Goal: Task Accomplishment & Management: Manage account settings

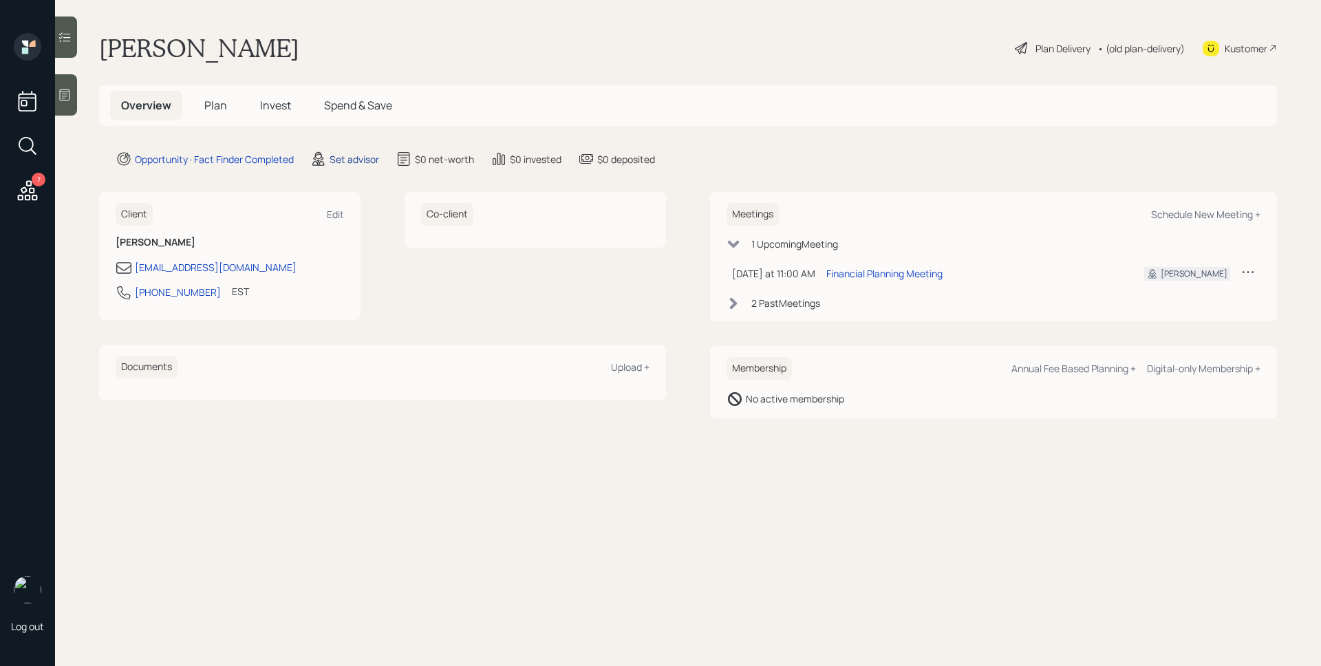
click at [358, 159] on div "Set advisor" at bounding box center [355, 159] width 50 height 14
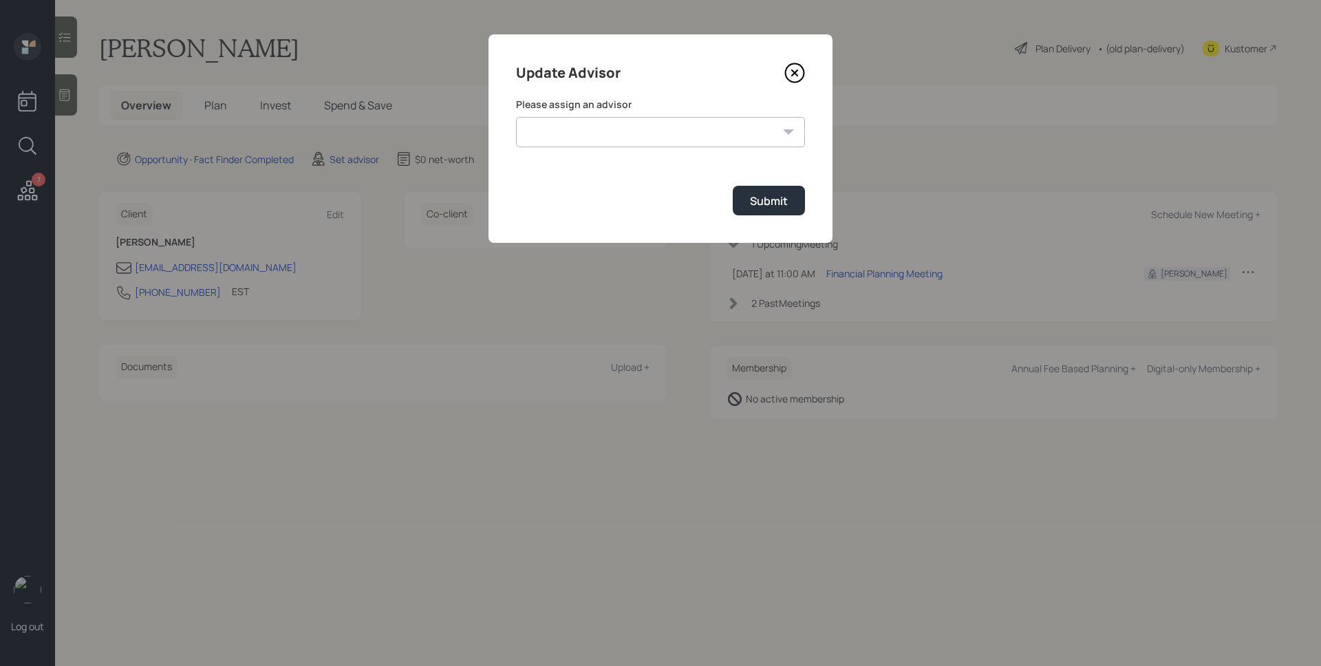
click at [590, 130] on select "[PERSON_NAME] [PERSON_NAME] [PERSON_NAME] End [PERSON_NAME] [PERSON_NAME] [PERS…" at bounding box center [660, 132] width 289 height 30
select select "d946c976-65aa-4529-ac9d-02c4f1114fc0"
click at [516, 117] on select "[PERSON_NAME] [PERSON_NAME] [PERSON_NAME] End [PERSON_NAME] [PERSON_NAME] [PERS…" at bounding box center [660, 132] width 289 height 30
click at [760, 196] on div "Submit" at bounding box center [769, 200] width 38 height 15
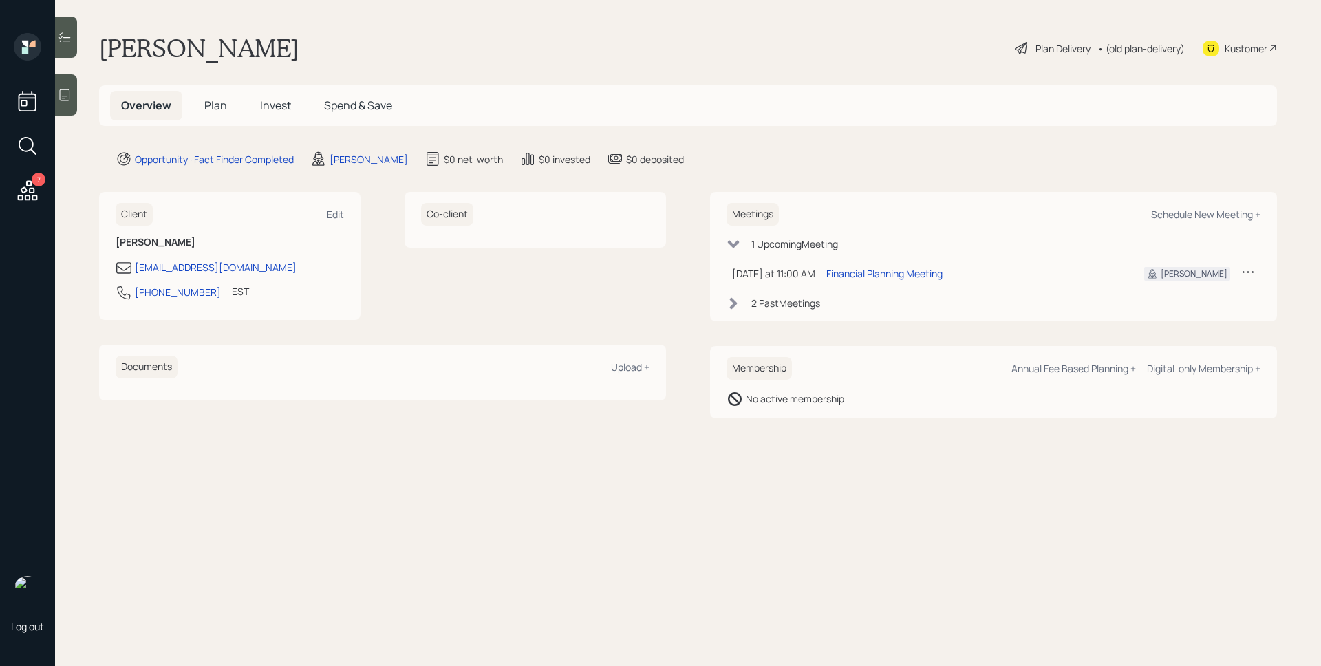
click at [28, 186] on icon at bounding box center [28, 190] width 20 height 20
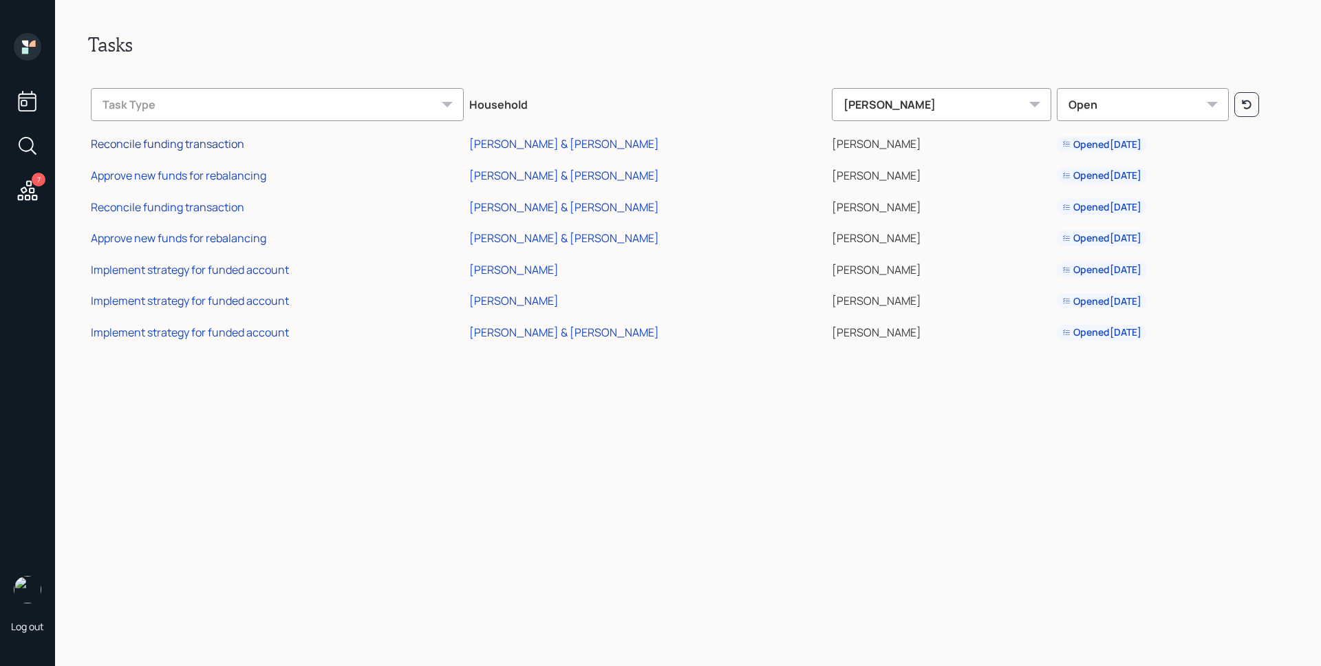
click at [202, 143] on div "Reconcile funding transaction" at bounding box center [167, 143] width 153 height 15
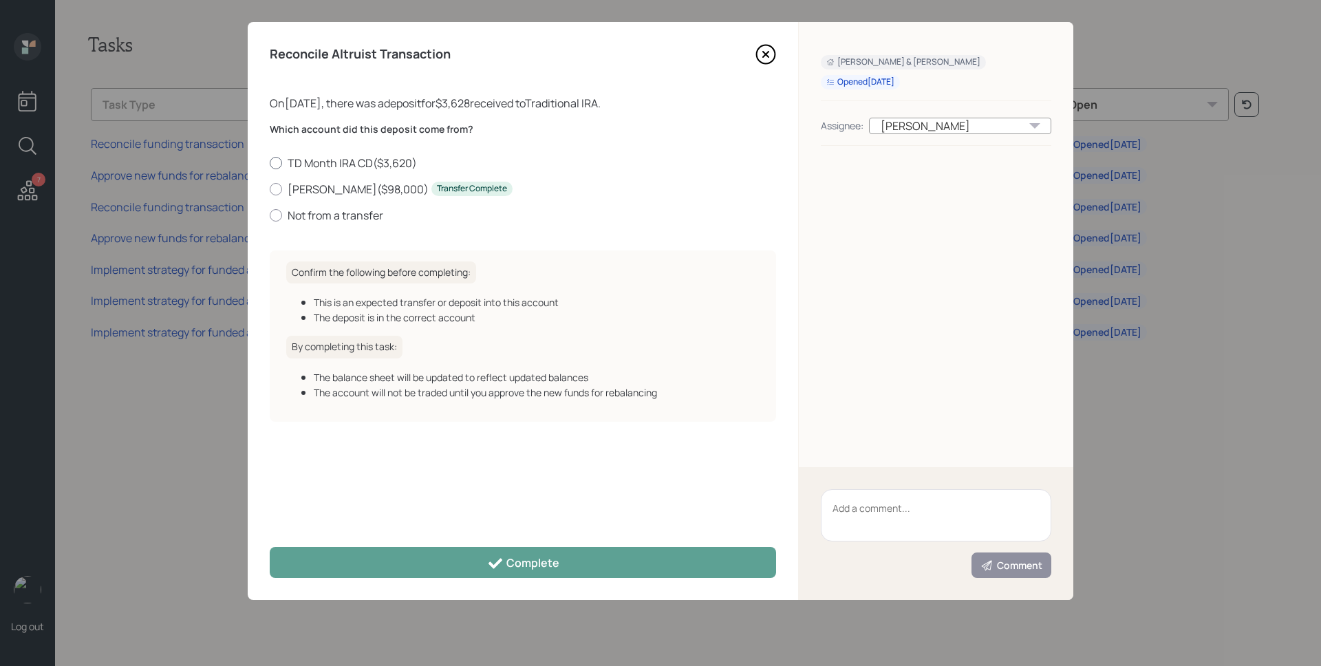
click at [349, 159] on label "TD Month IRA CD ( $3,620 )" at bounding box center [523, 162] width 506 height 15
click at [270, 162] on input "TD Month IRA CD ( $3,620 )" at bounding box center [269, 162] width 1 height 1
radio input "true"
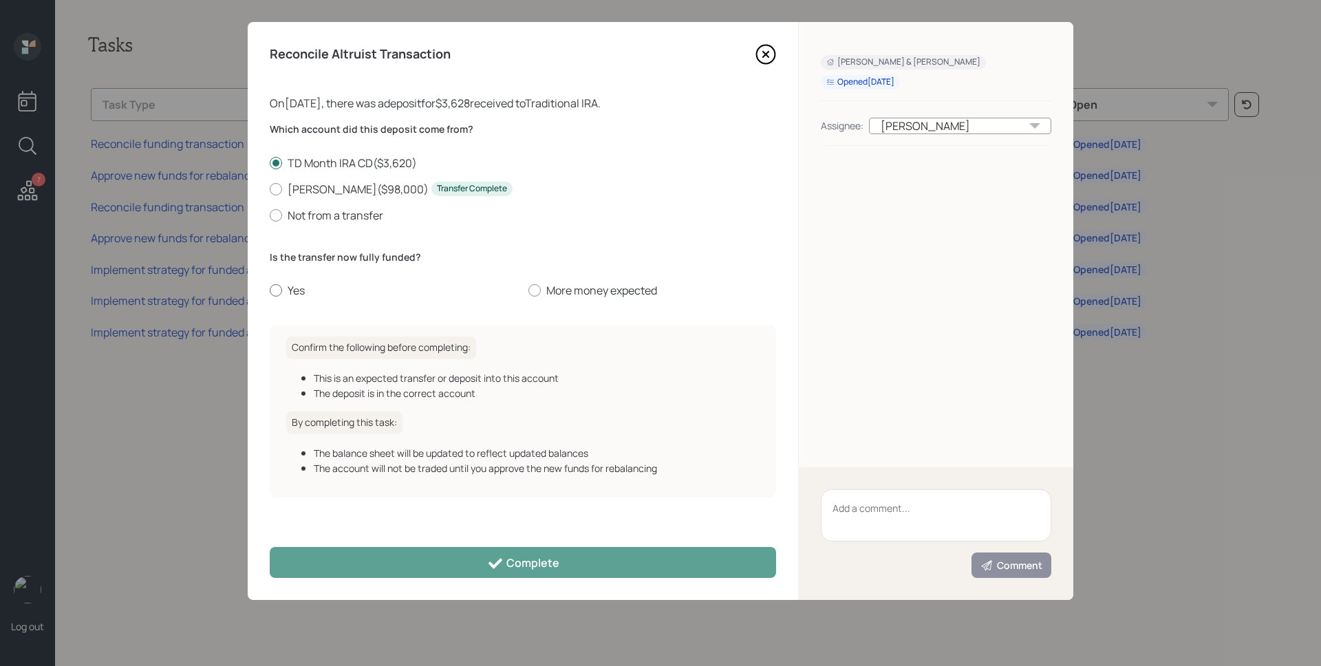
click at [299, 286] on label "Yes" at bounding box center [394, 290] width 248 height 15
click at [270, 290] on input "Yes" at bounding box center [269, 290] width 1 height 1
radio input "true"
drag, startPoint x: 534, startPoint y: 557, endPoint x: 528, endPoint y: 544, distance: 13.8
click at [534, 556] on div "Complete" at bounding box center [523, 563] width 72 height 17
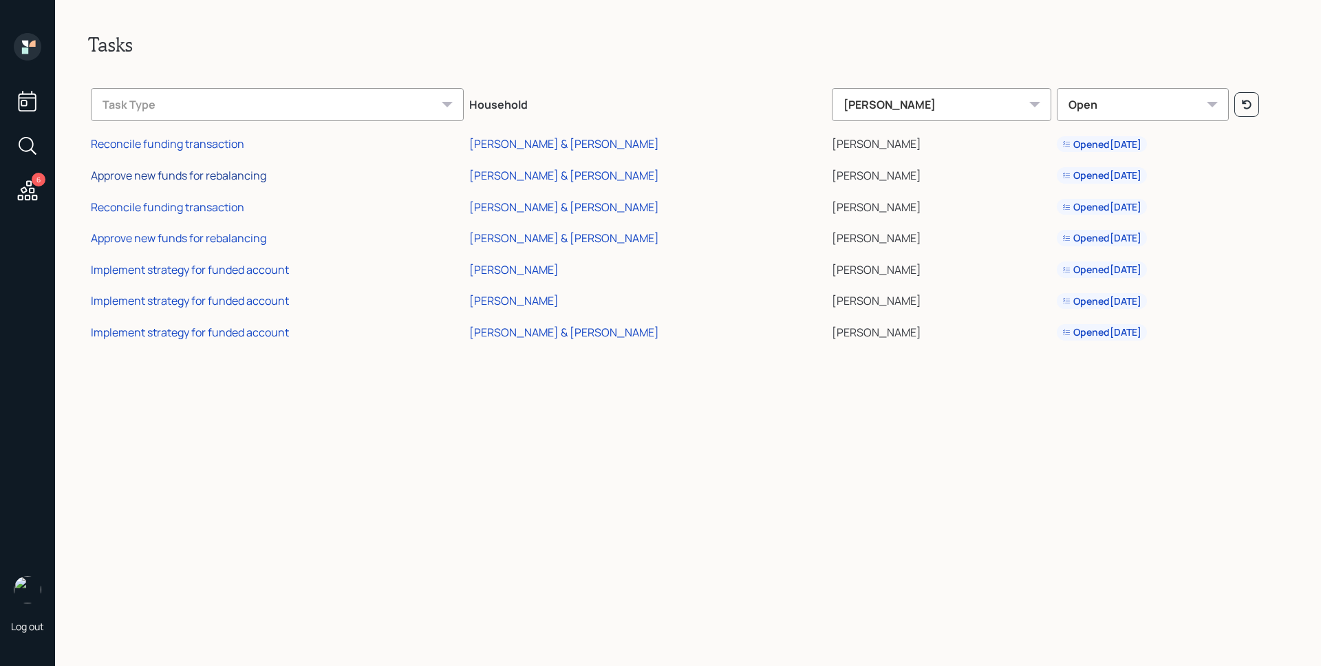
click at [191, 175] on div "Approve new funds for rebalancing" at bounding box center [178, 175] width 175 height 15
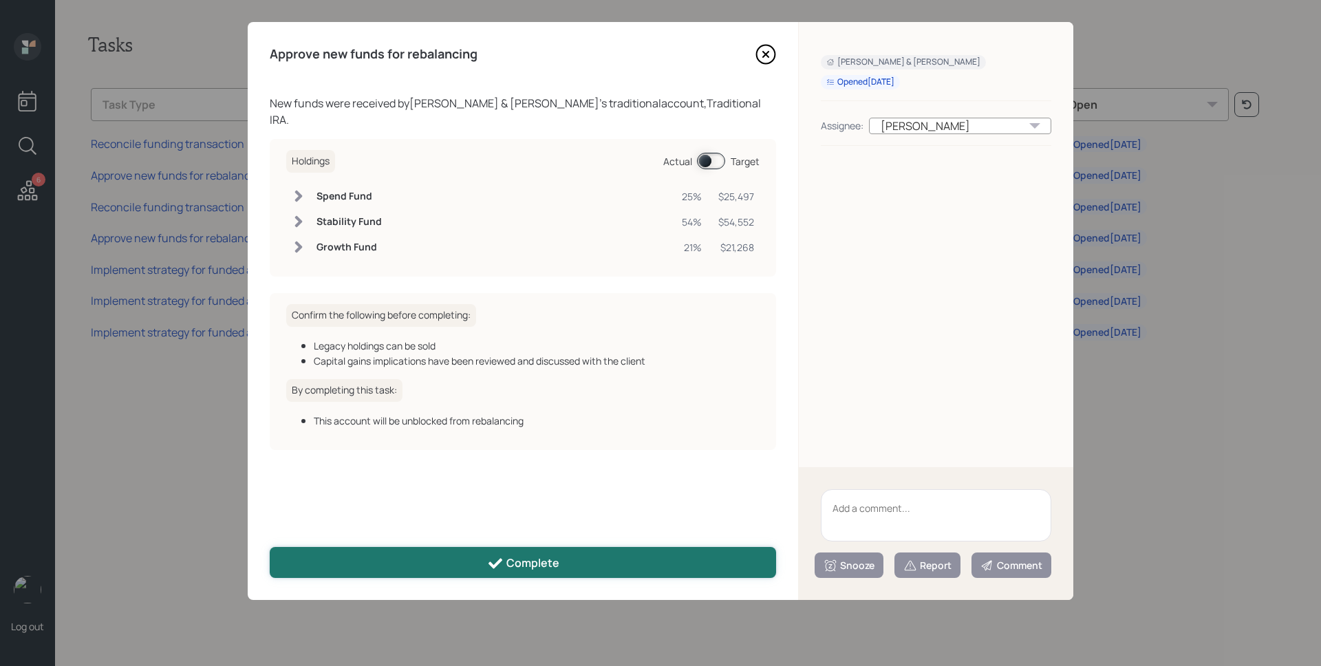
drag, startPoint x: 515, startPoint y: 565, endPoint x: 511, endPoint y: 554, distance: 12.4
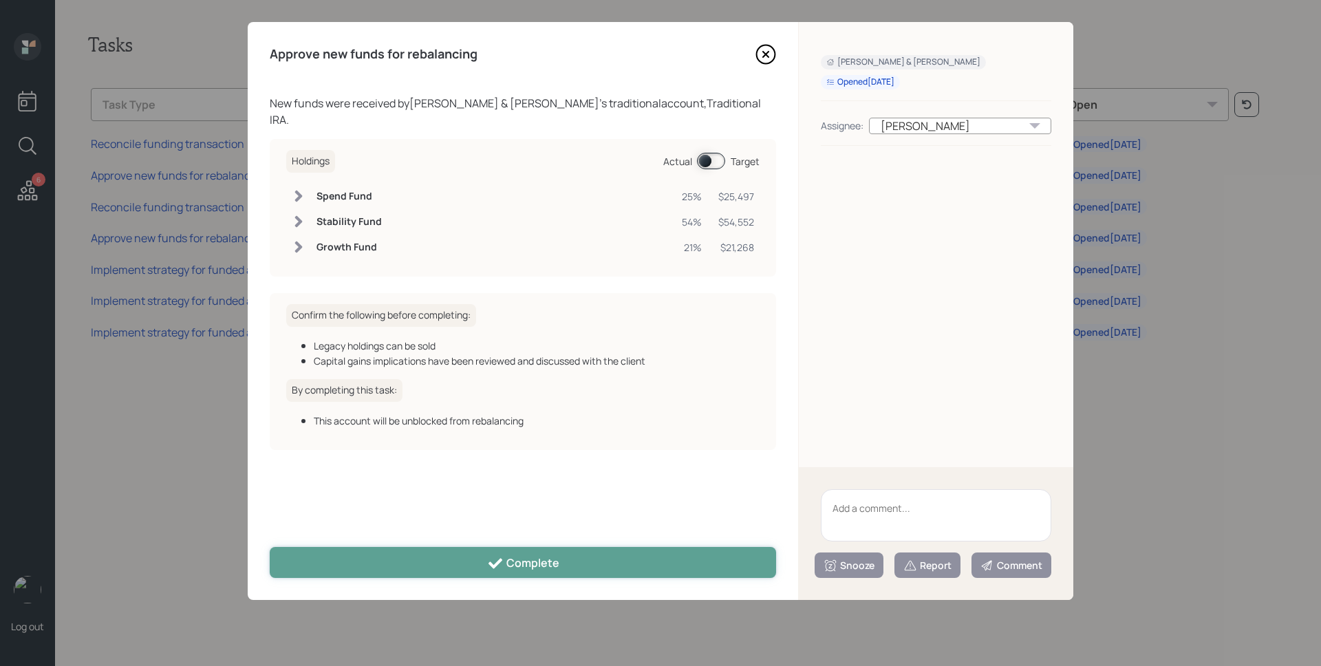
click at [516, 565] on div "Complete" at bounding box center [523, 563] width 72 height 17
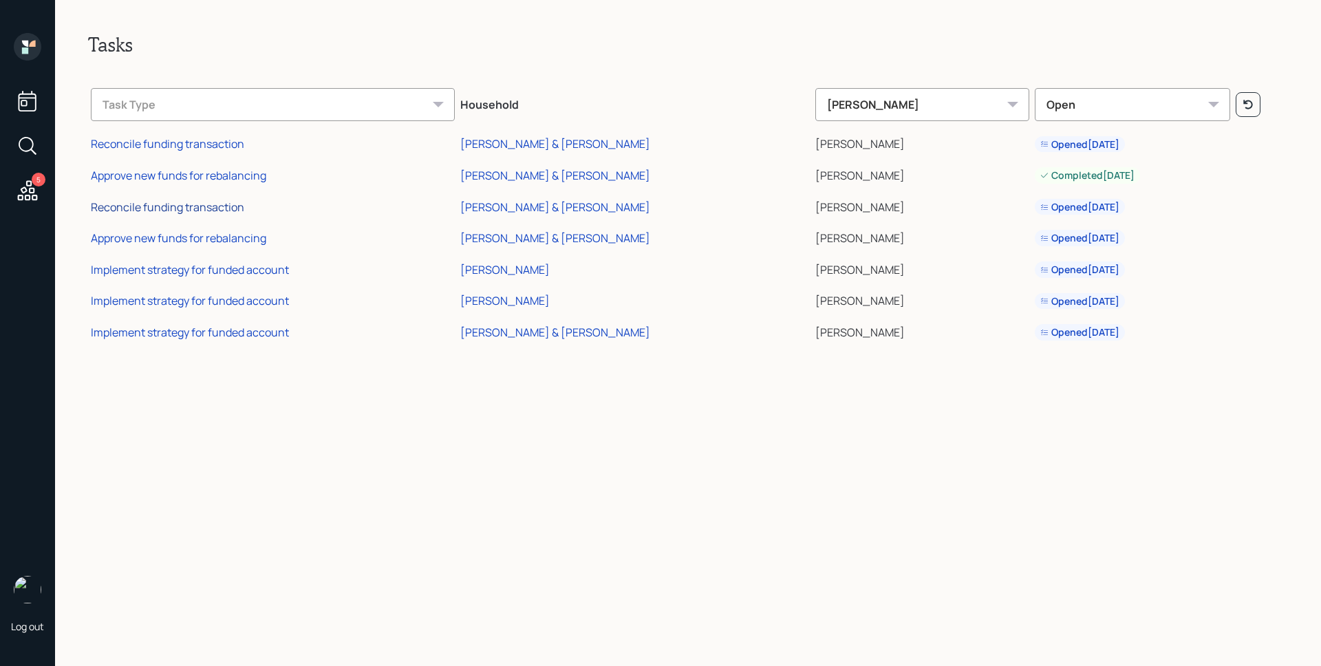
click at [223, 205] on div "Reconcile funding transaction" at bounding box center [167, 207] width 153 height 15
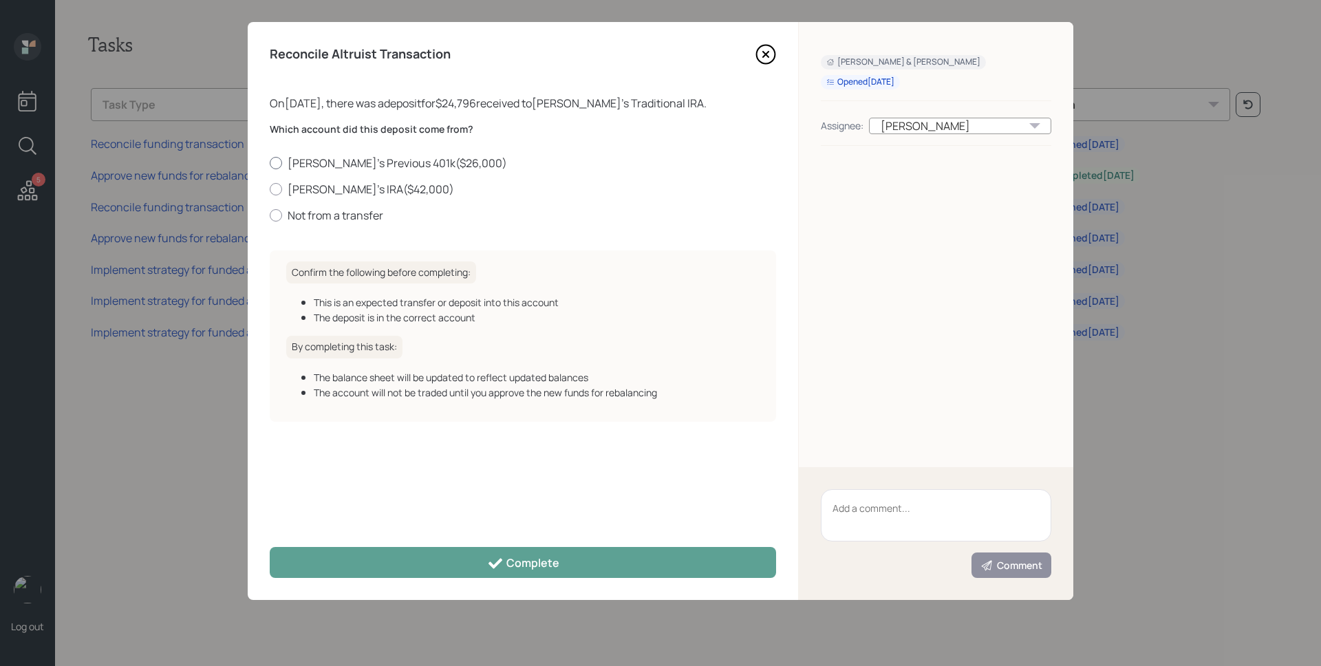
click at [334, 163] on label "Valerie's Previous 401k ( $26,000 )" at bounding box center [523, 162] width 506 height 15
click at [270, 163] on input "Valerie's Previous 401k ( $26,000 )" at bounding box center [269, 162] width 1 height 1
radio input "true"
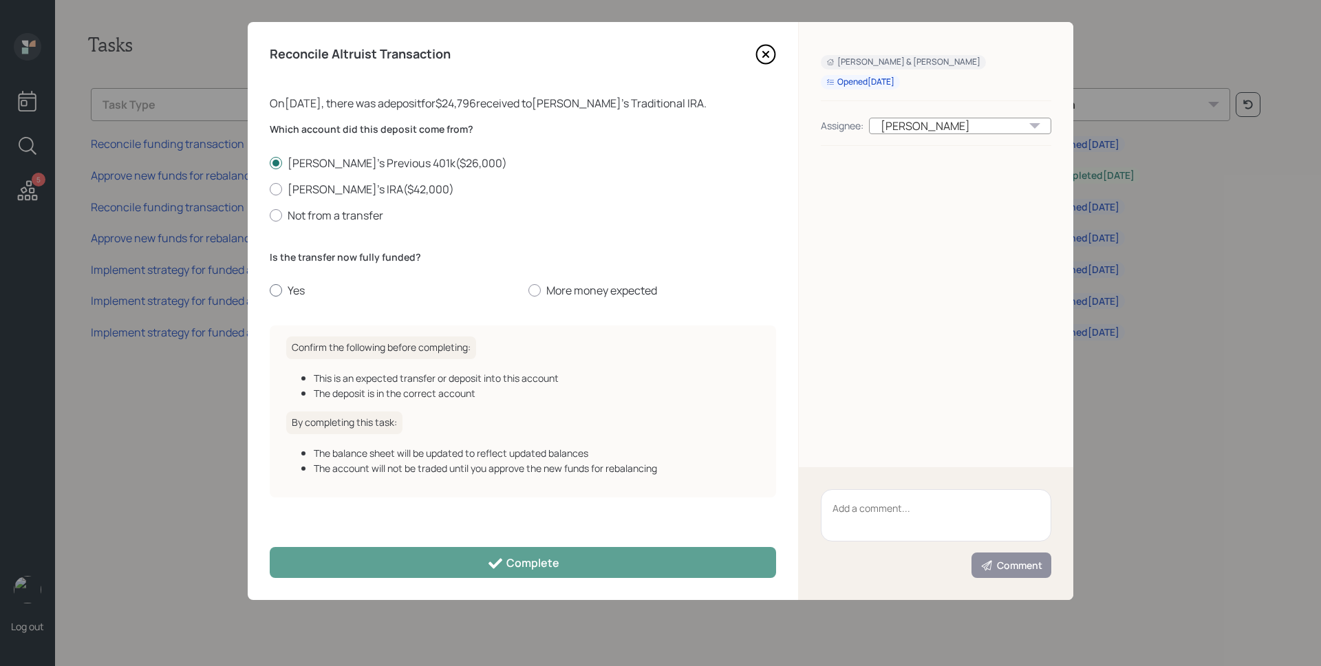
click at [304, 288] on label "Yes" at bounding box center [394, 290] width 248 height 15
click at [270, 290] on input "Yes" at bounding box center [269, 290] width 1 height 1
radio input "true"
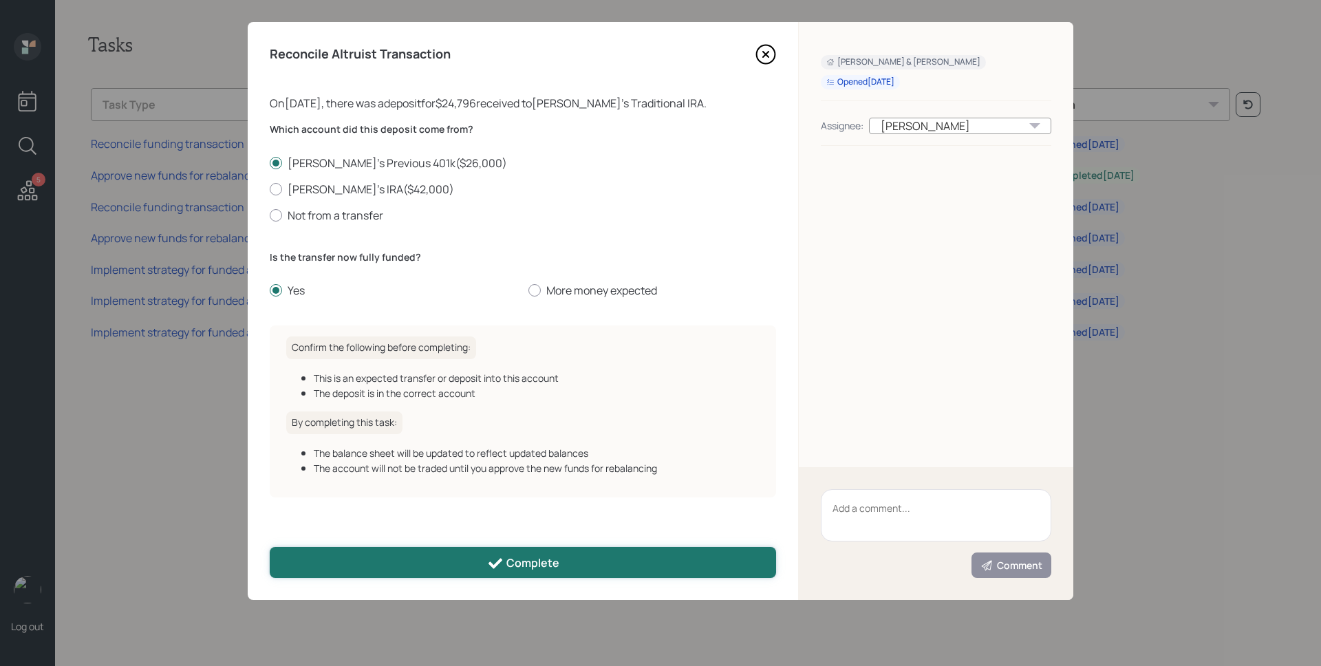
click at [499, 554] on button "Complete" at bounding box center [523, 562] width 506 height 31
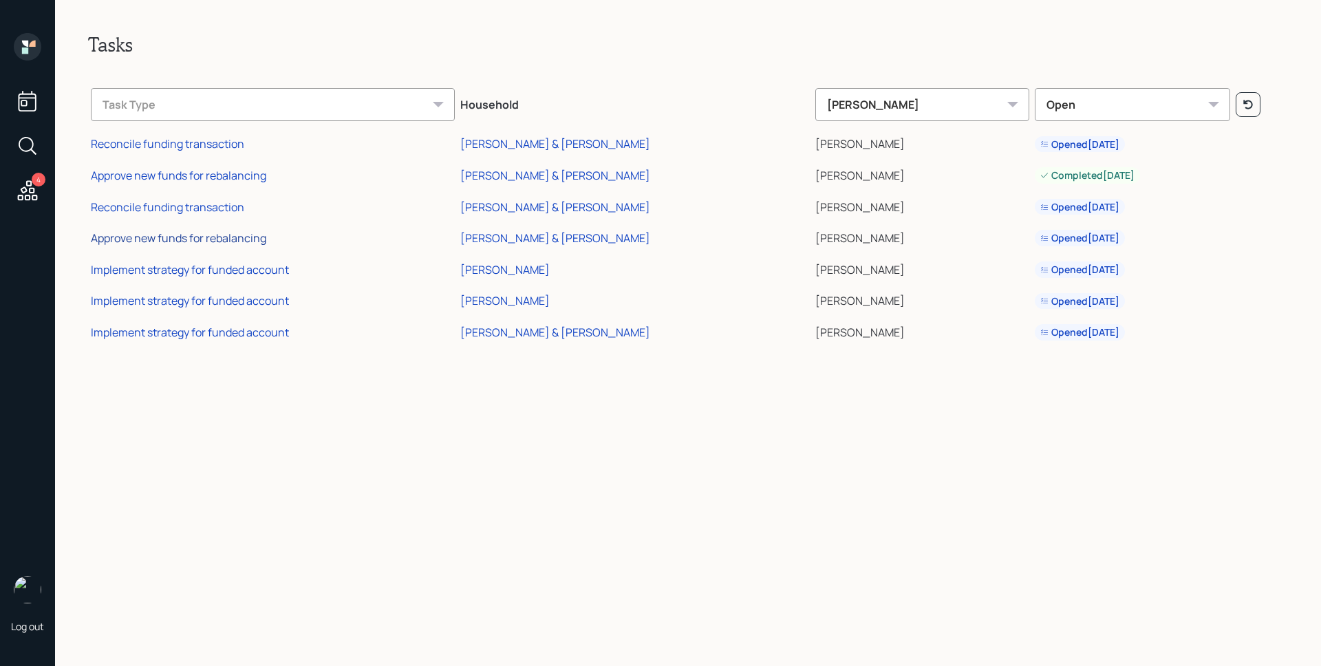
click at [213, 235] on div "Approve new funds for rebalancing" at bounding box center [178, 237] width 175 height 15
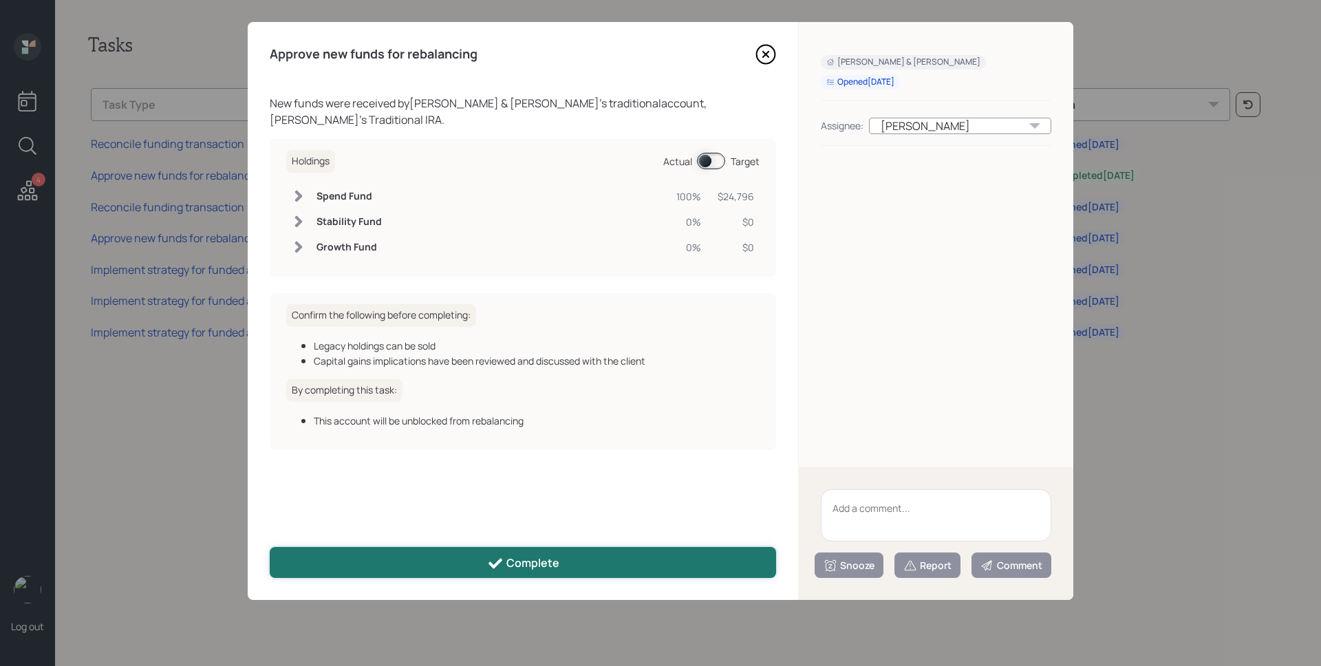
click at [543, 573] on button "Complete" at bounding box center [523, 562] width 506 height 31
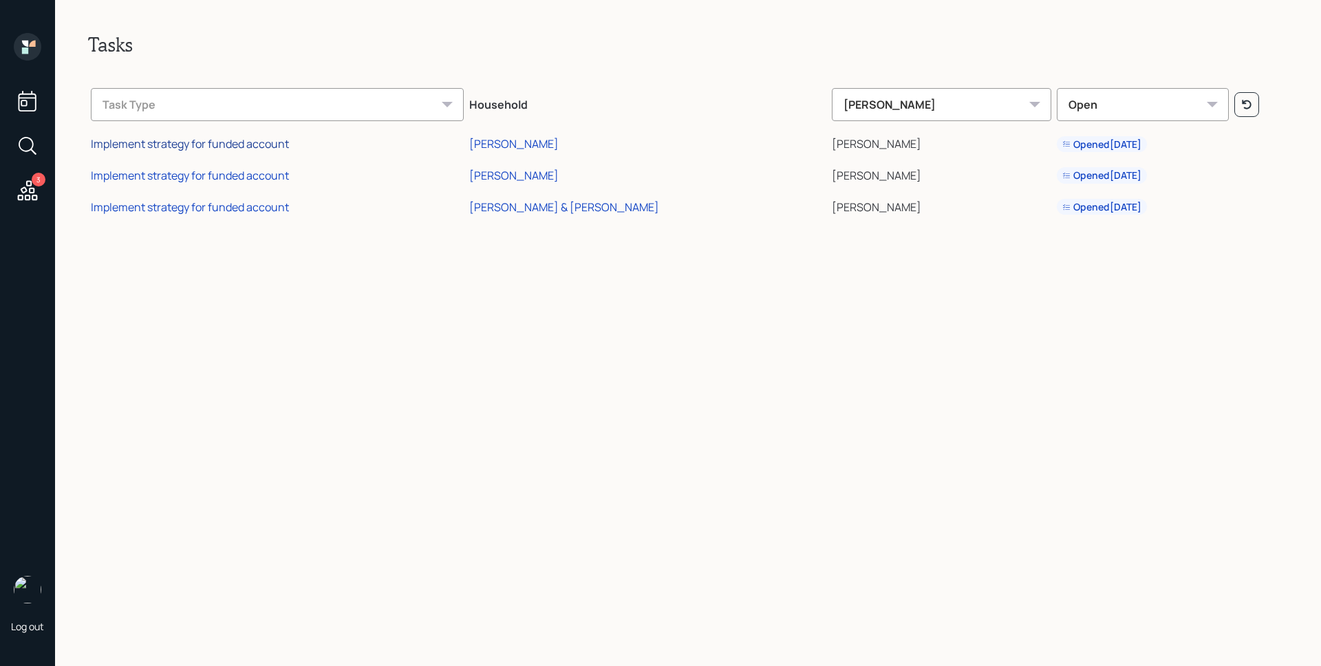
click at [237, 141] on div "Implement strategy for funded account" at bounding box center [190, 143] width 198 height 15
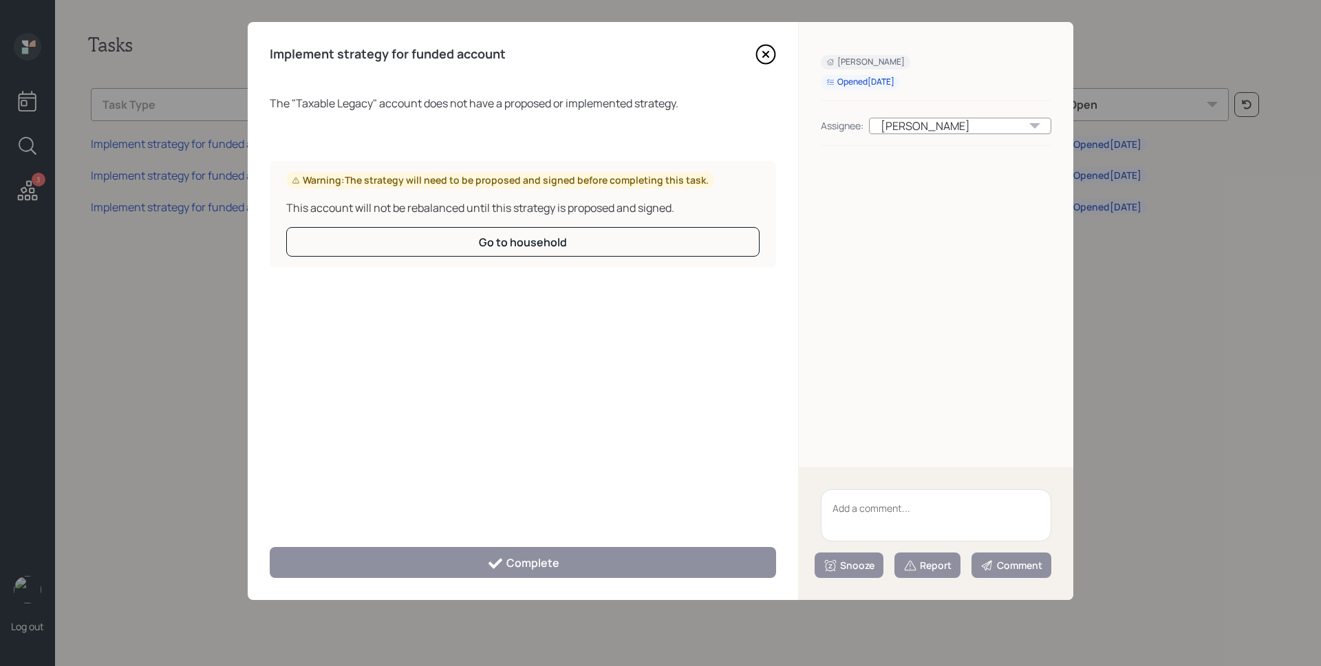
click at [942, 522] on textarea at bounding box center [936, 515] width 230 height 52
paste textarea "Report as Unsolvable"
type textarea "Report as Unsolvable"
click at [942, 568] on div "Report" at bounding box center [927, 566] width 48 height 14
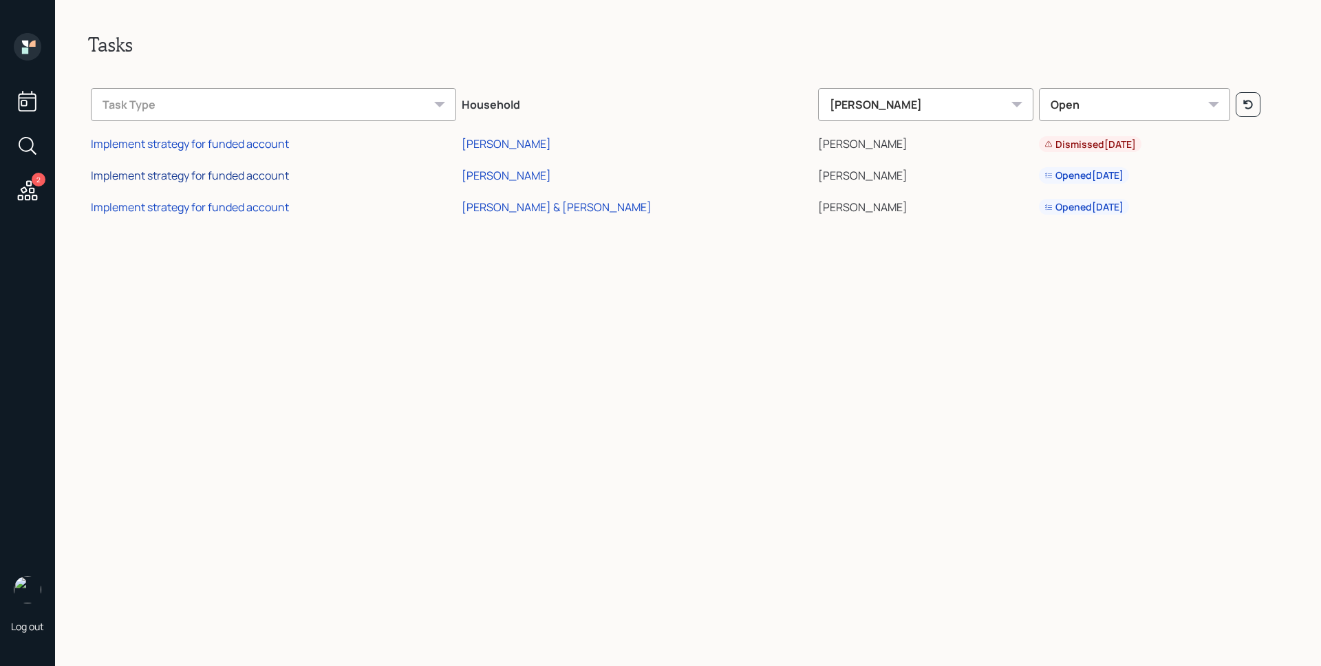
click at [262, 171] on div "Implement strategy for funded account" at bounding box center [190, 175] width 198 height 15
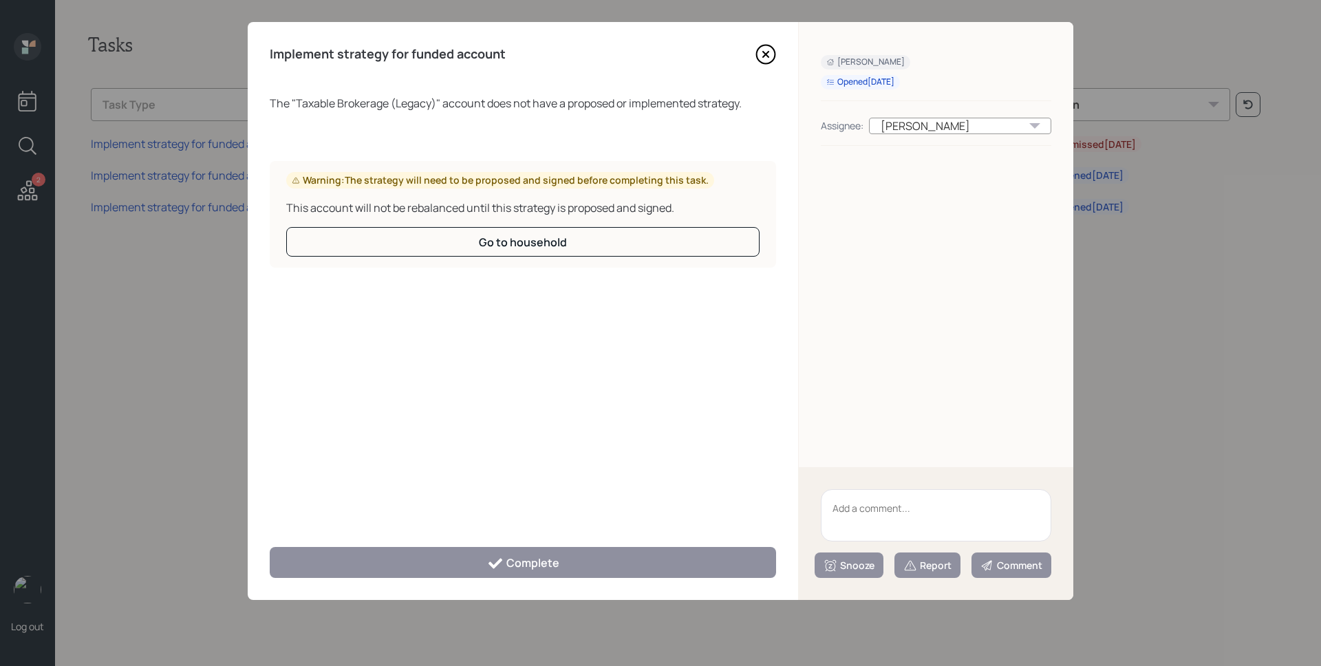
click at [957, 525] on textarea at bounding box center [936, 515] width 230 height 52
paste textarea "Report as Unsolvable"
type textarea "Report as Unsolvable"
click at [935, 565] on div "Report" at bounding box center [927, 566] width 48 height 14
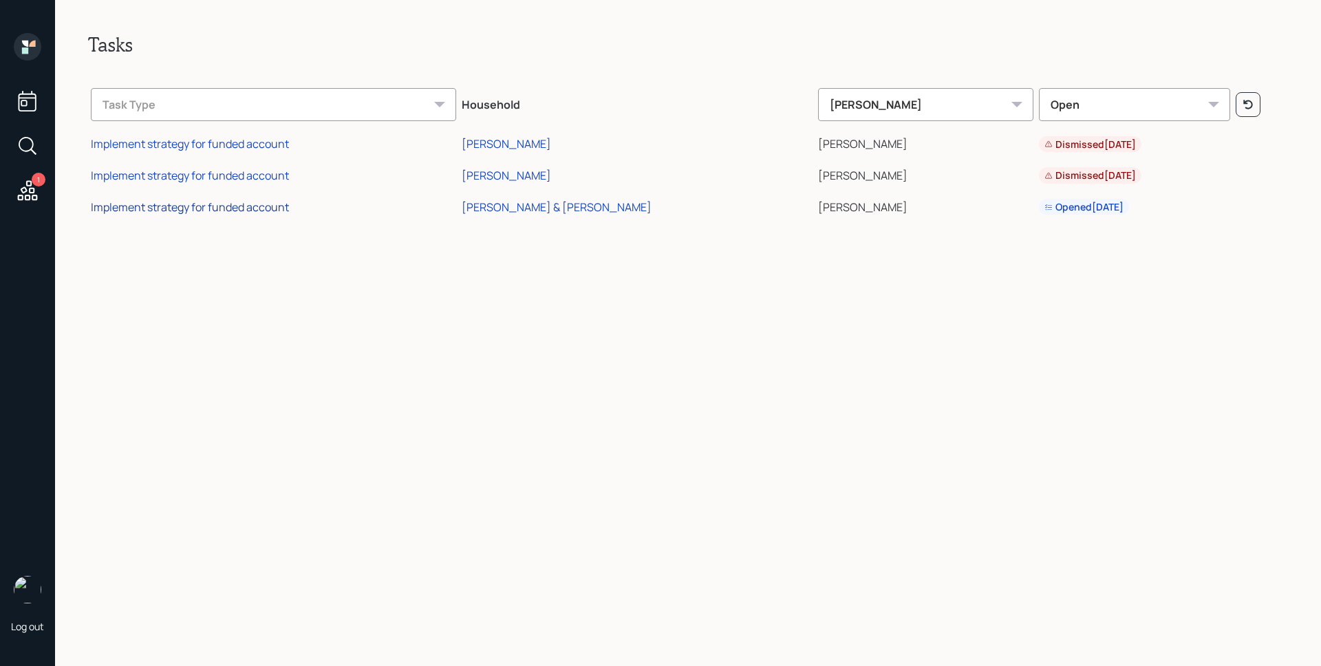
click at [181, 210] on div "Implement strategy for funded account" at bounding box center [190, 207] width 198 height 15
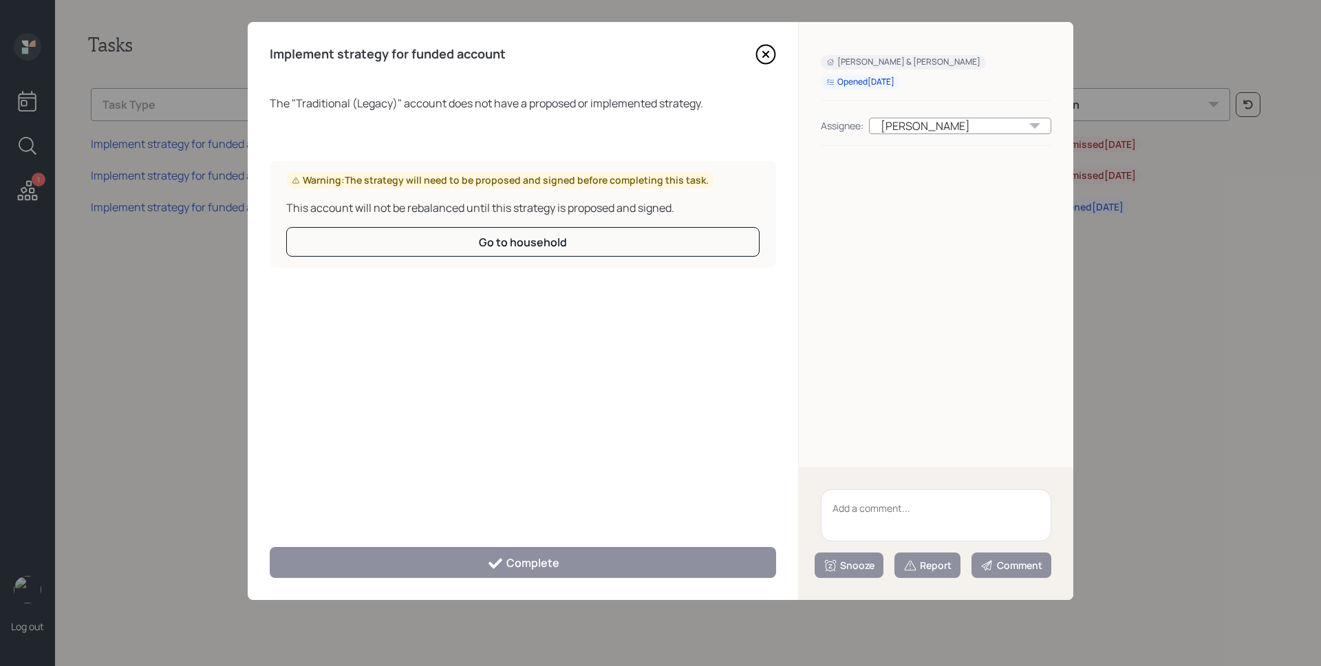
click at [903, 502] on textarea at bounding box center [936, 515] width 230 height 52
paste textarea "Report as Unsolvable"
type textarea "Report as Unsolvable"
click at [926, 563] on div "Report" at bounding box center [927, 566] width 48 height 14
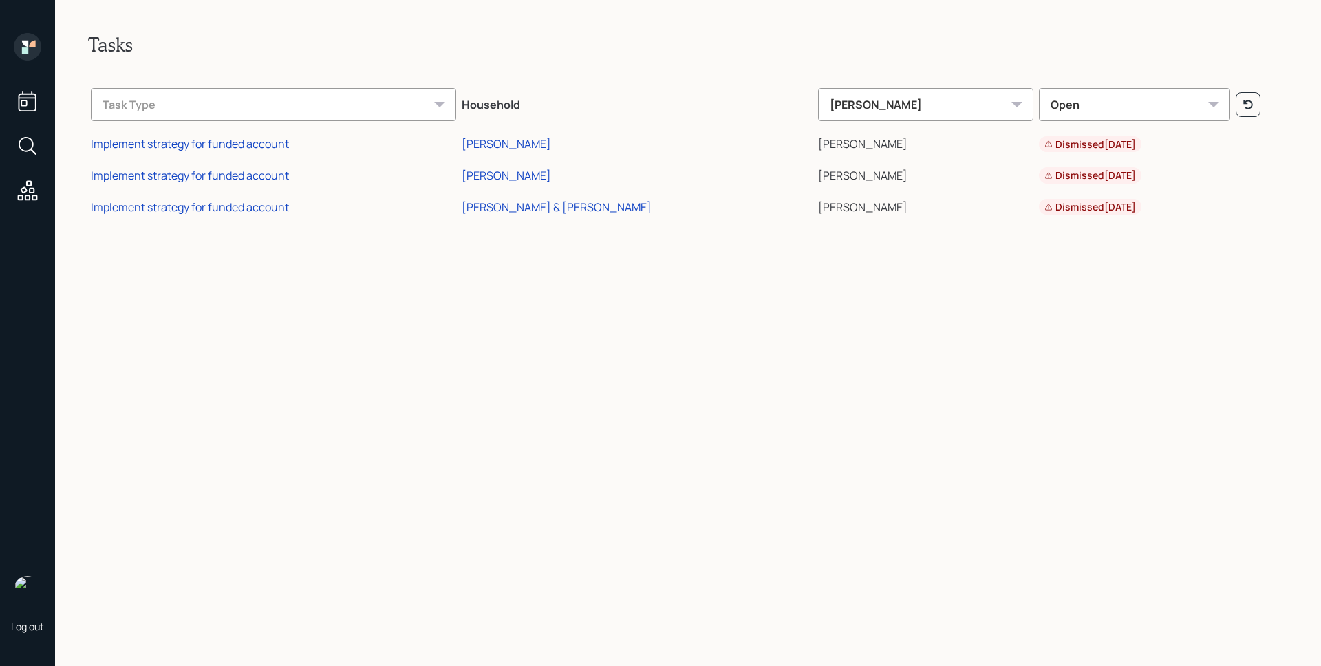
click at [32, 41] on icon at bounding box center [28, 47] width 28 height 28
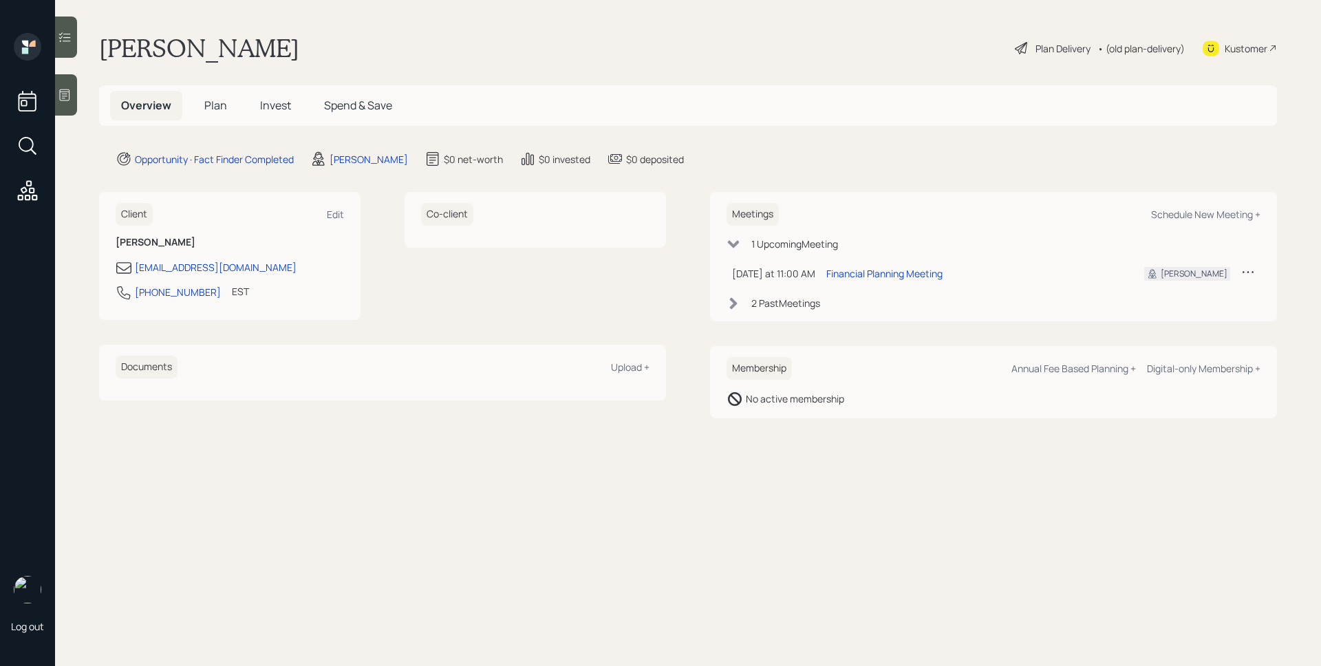
click at [60, 88] on icon at bounding box center [65, 95] width 14 height 14
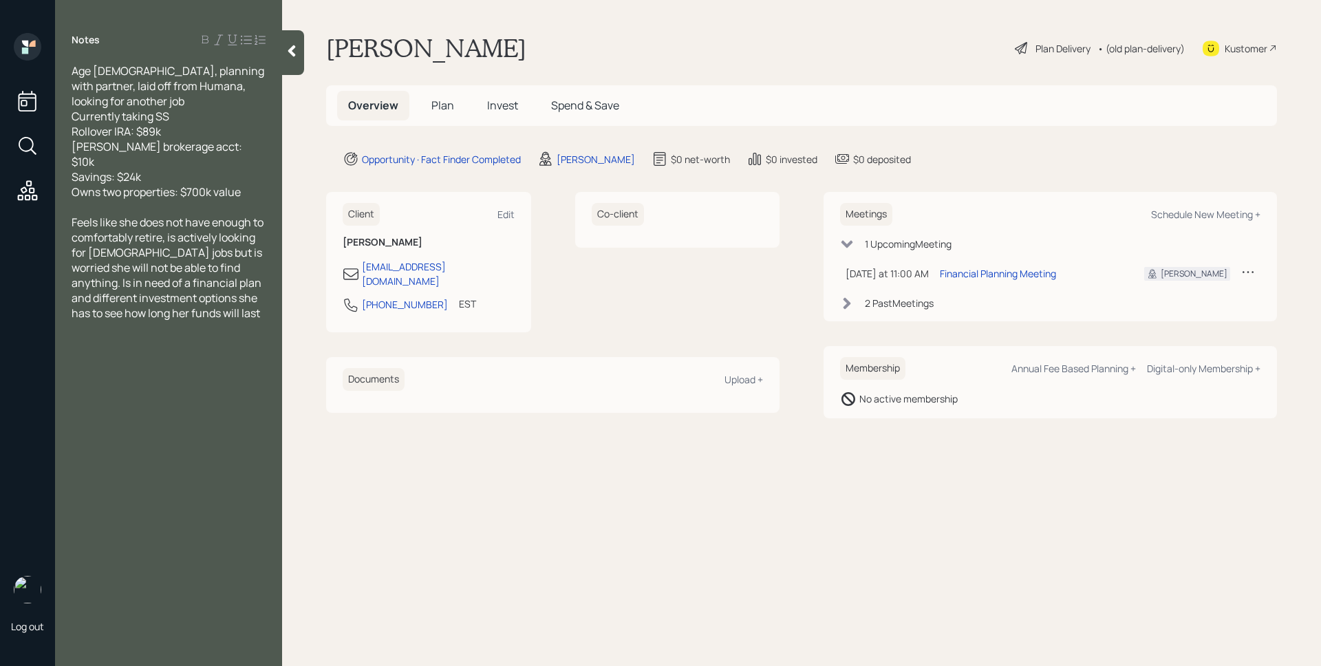
click at [440, 113] on span "Plan" at bounding box center [442, 105] width 23 height 15
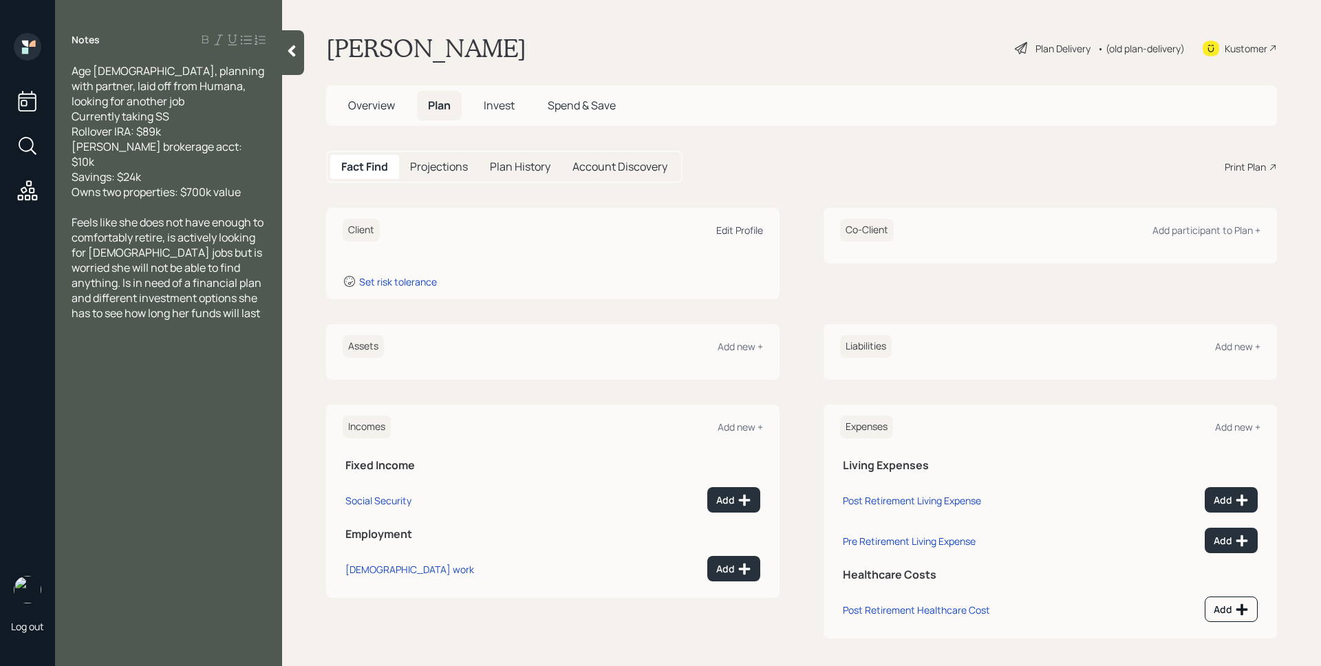
click at [731, 228] on div "Edit Profile" at bounding box center [739, 230] width 47 height 13
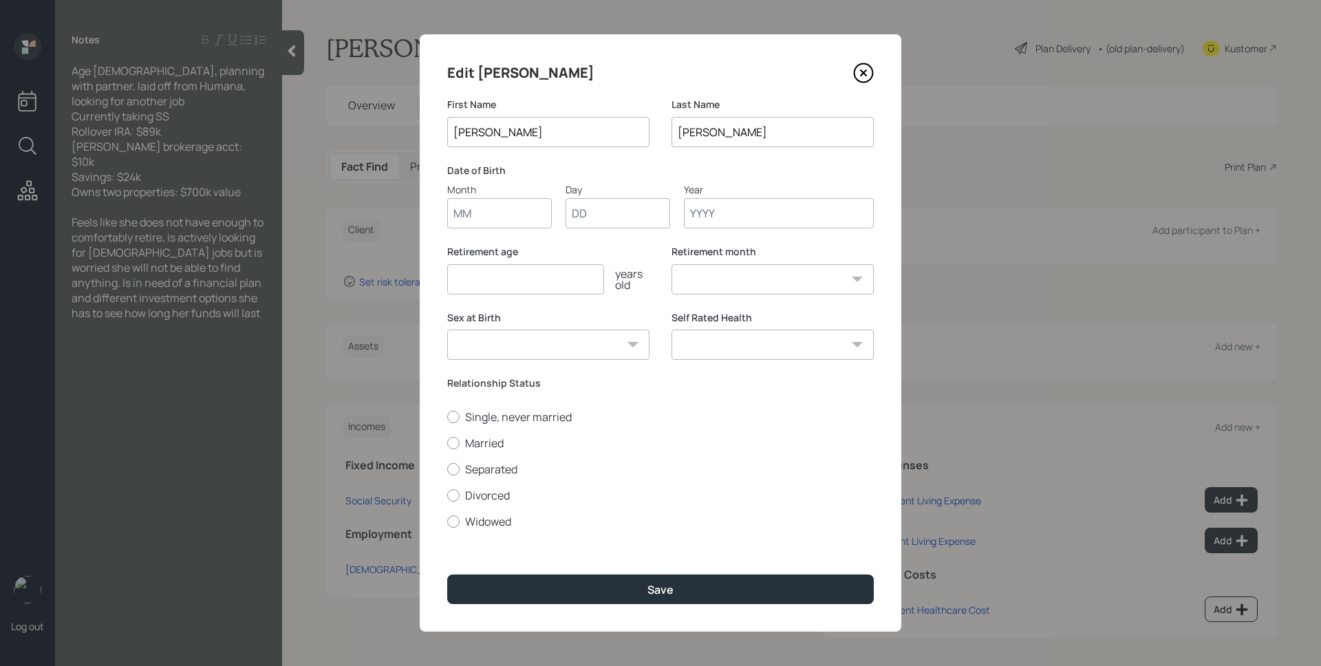
click at [486, 217] on input "Month" at bounding box center [499, 213] width 105 height 30
type input "01"
type input "1951"
select select "1"
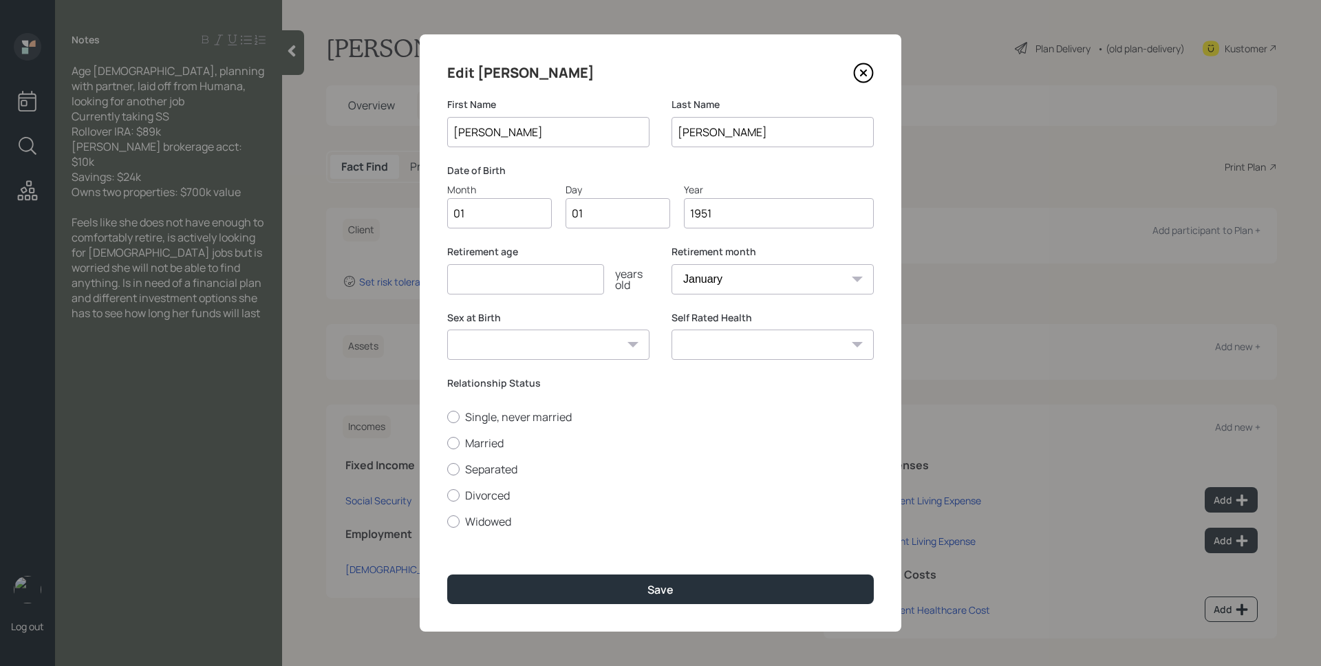
type input "1951"
type input "75"
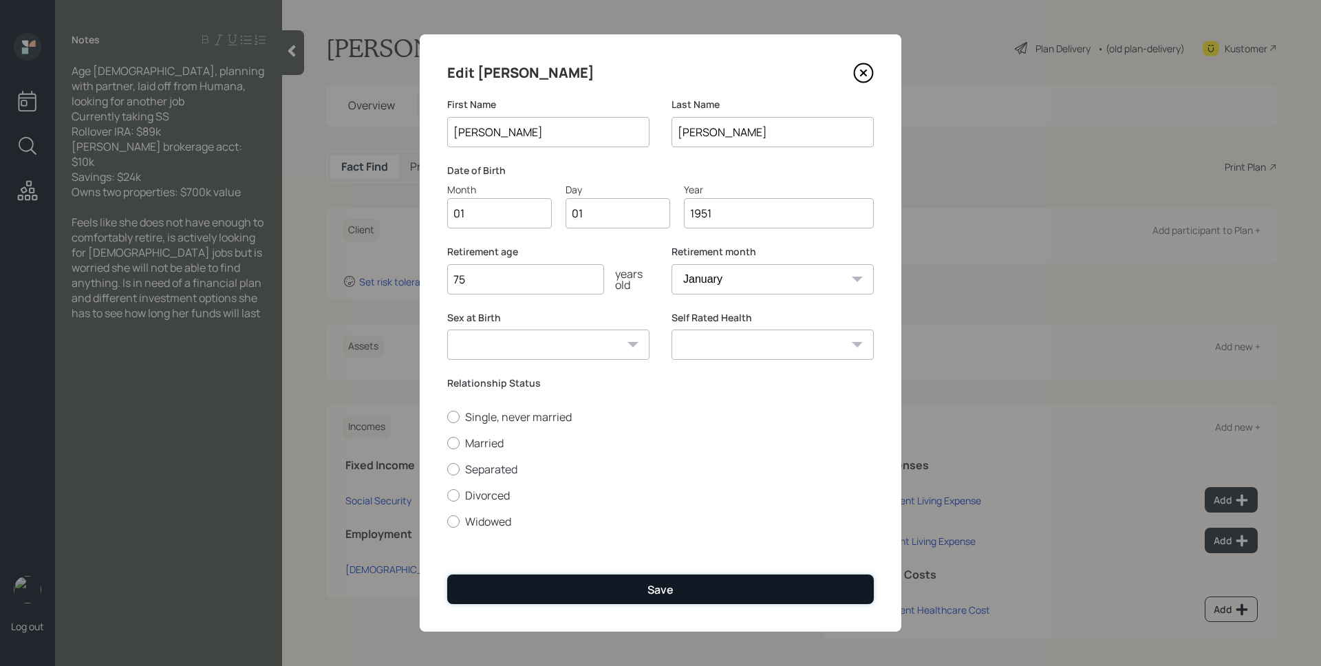
click at [647, 583] on div "Save" at bounding box center [660, 589] width 26 height 15
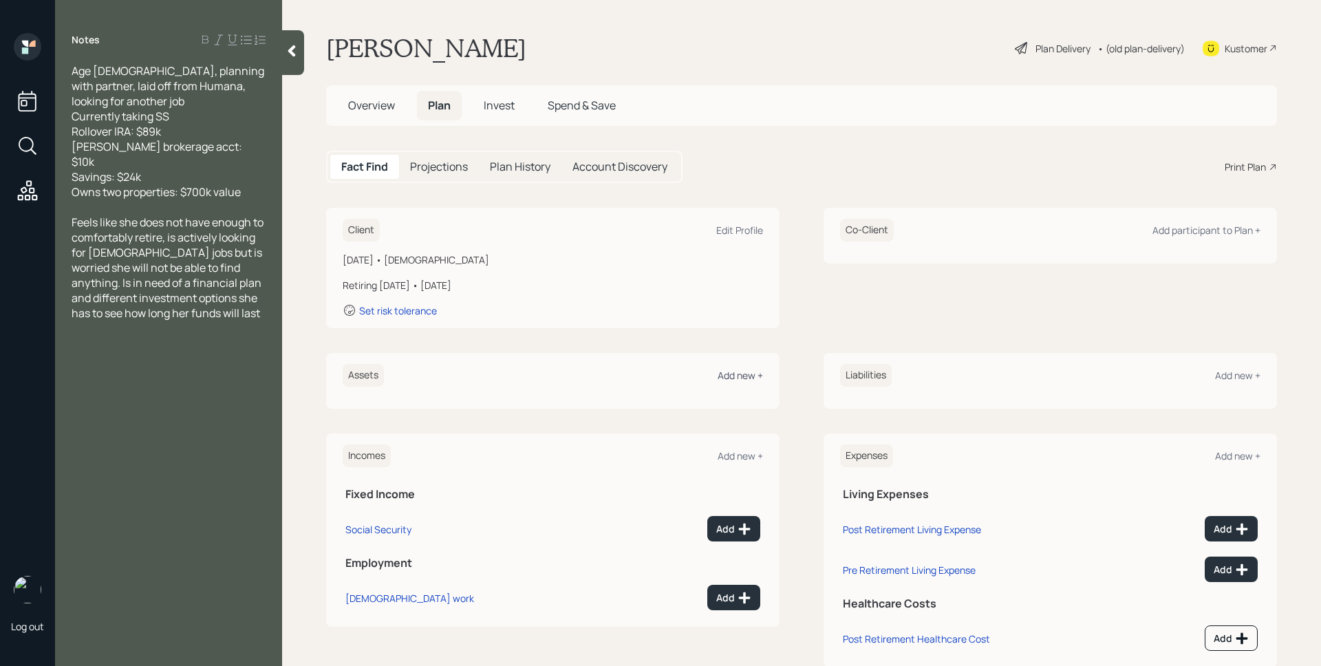
click at [755, 374] on div "Add new +" at bounding box center [740, 375] width 45 height 13
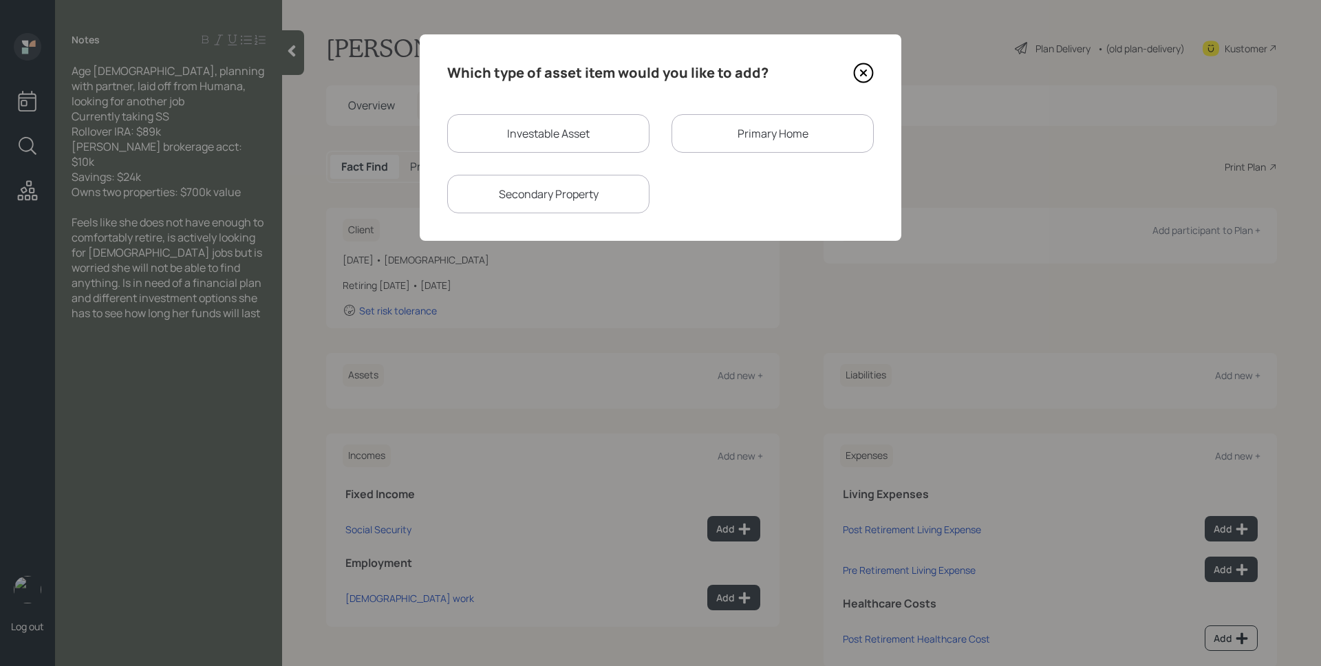
click at [588, 131] on div "Investable Asset" at bounding box center [548, 133] width 202 height 39
select select "taxable"
select select "balanced"
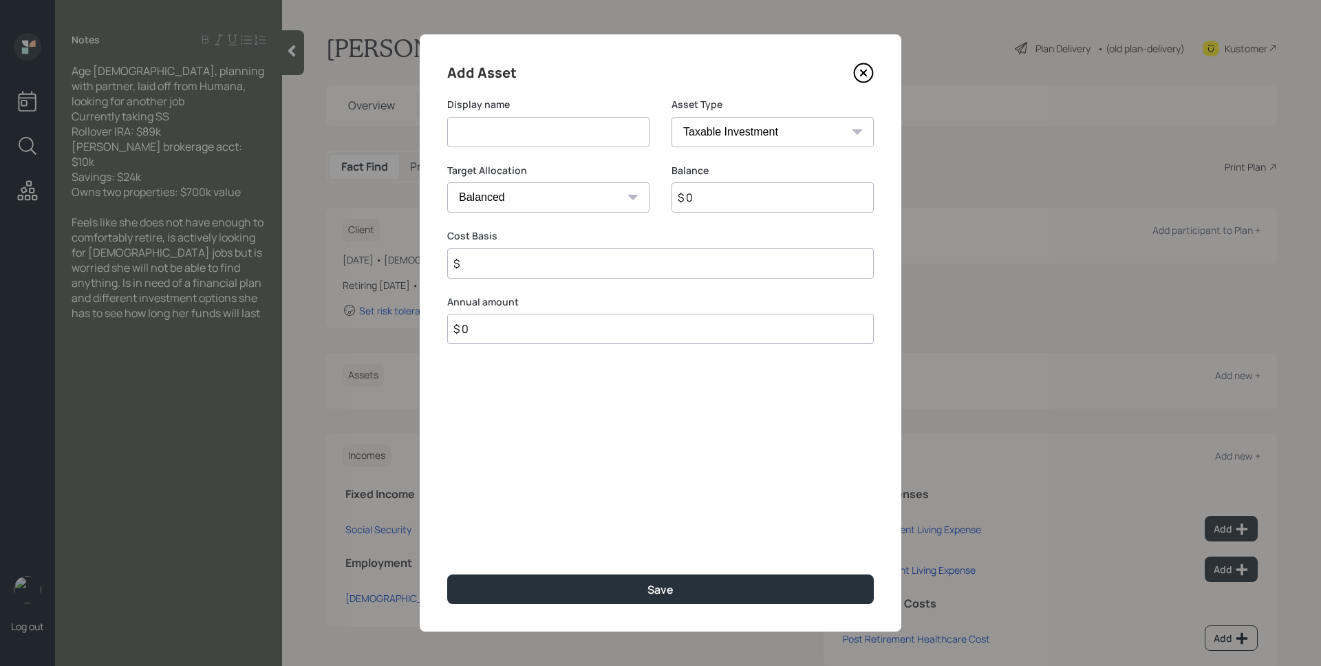
click at [588, 131] on input at bounding box center [548, 132] width 202 height 30
type input "Rollover IRA"
click at [702, 133] on select "SEP [PERSON_NAME] IRA 401(k) [PERSON_NAME] 401(k) 403(b) [PERSON_NAME] 403(b) 4…" at bounding box center [772, 132] width 202 height 30
select select "ira"
click at [671, 117] on select "SEP [PERSON_NAME] IRA 401(k) [PERSON_NAME] 401(k) 403(b) [PERSON_NAME] 403(b) 4…" at bounding box center [772, 132] width 202 height 30
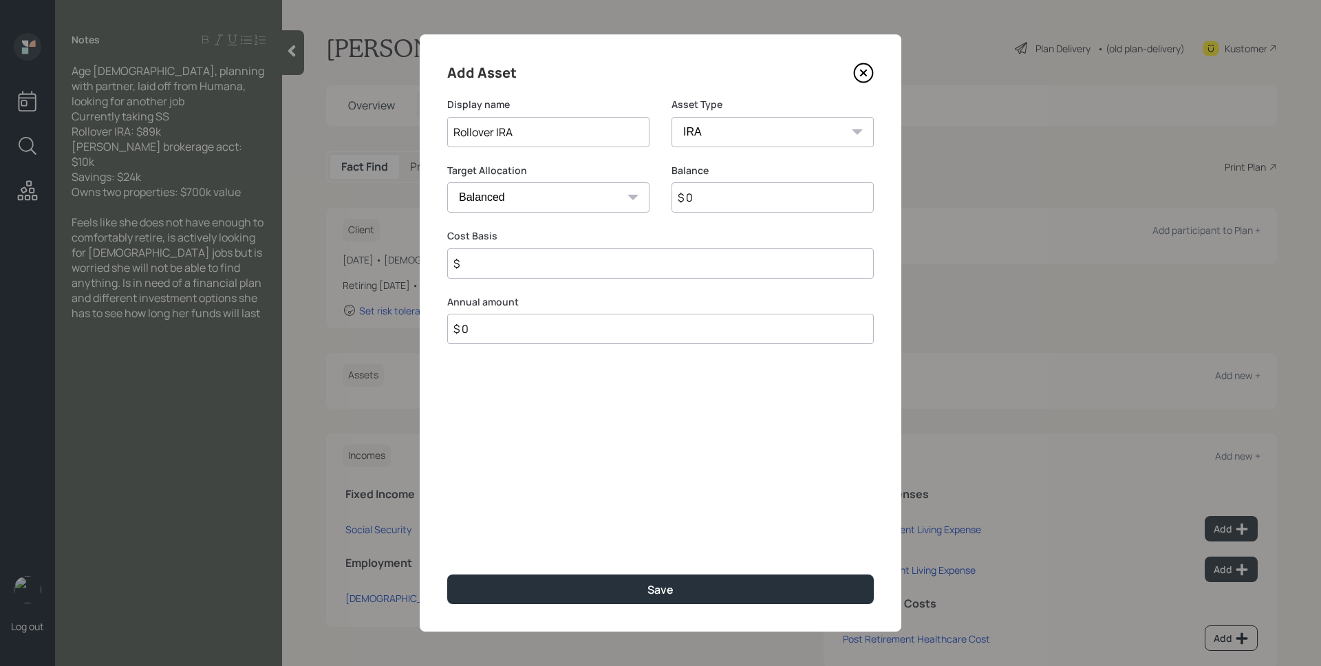
type input "$"
click at [755, 208] on input "$ 0" at bounding box center [772, 197] width 202 height 30
type input "$ 89,000"
type input "$ 0"
click at [447, 574] on button "Save" at bounding box center [660, 589] width 427 height 30
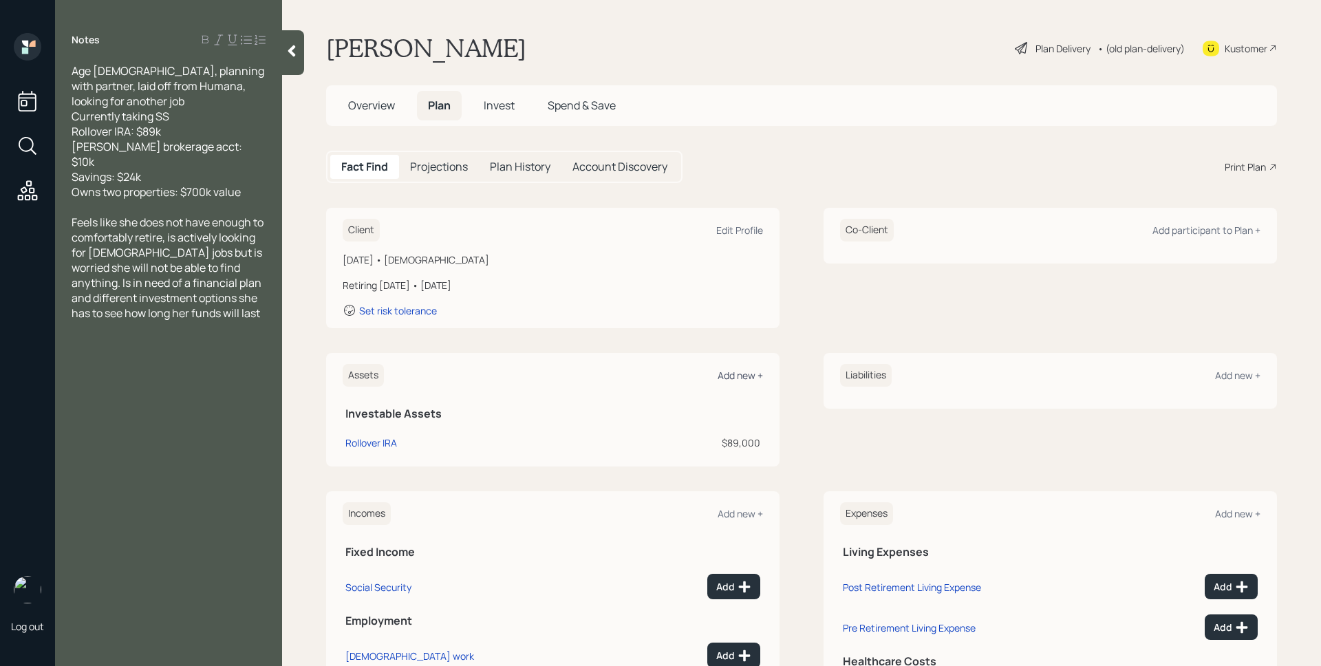
click at [737, 370] on div "Add new +" at bounding box center [740, 375] width 45 height 13
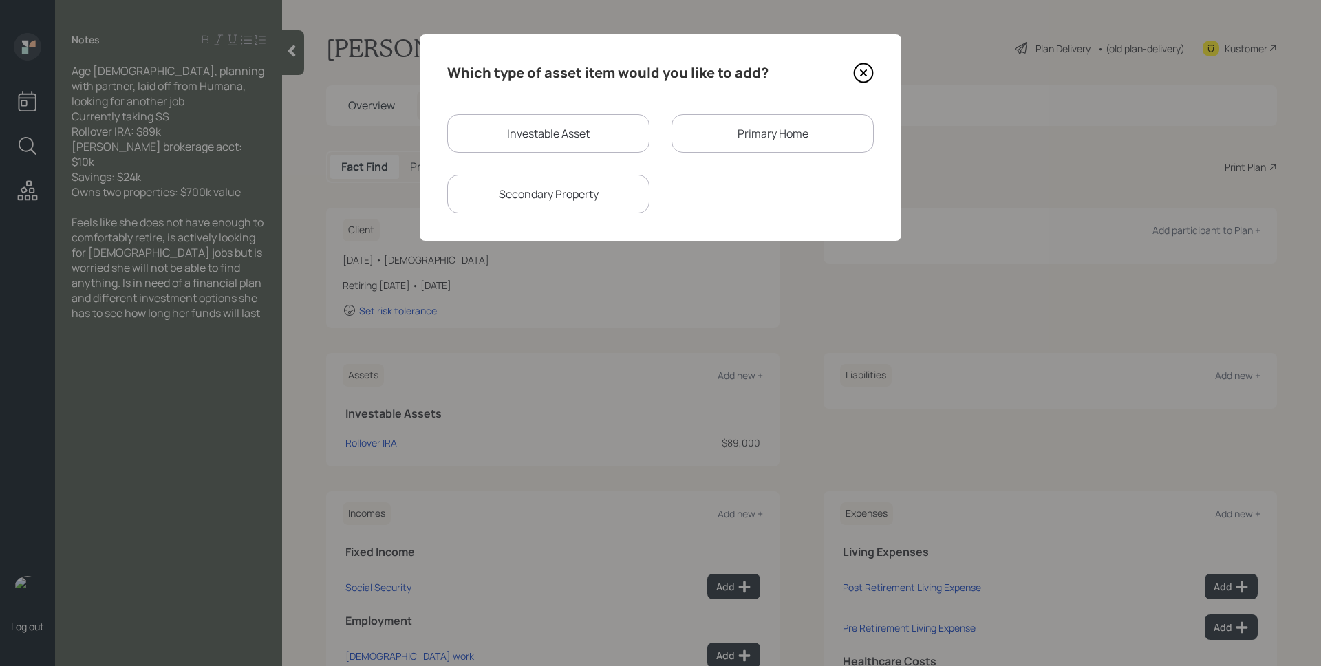
click at [541, 129] on div "Investable Asset" at bounding box center [548, 133] width 202 height 39
select select "taxable"
select select "balanced"
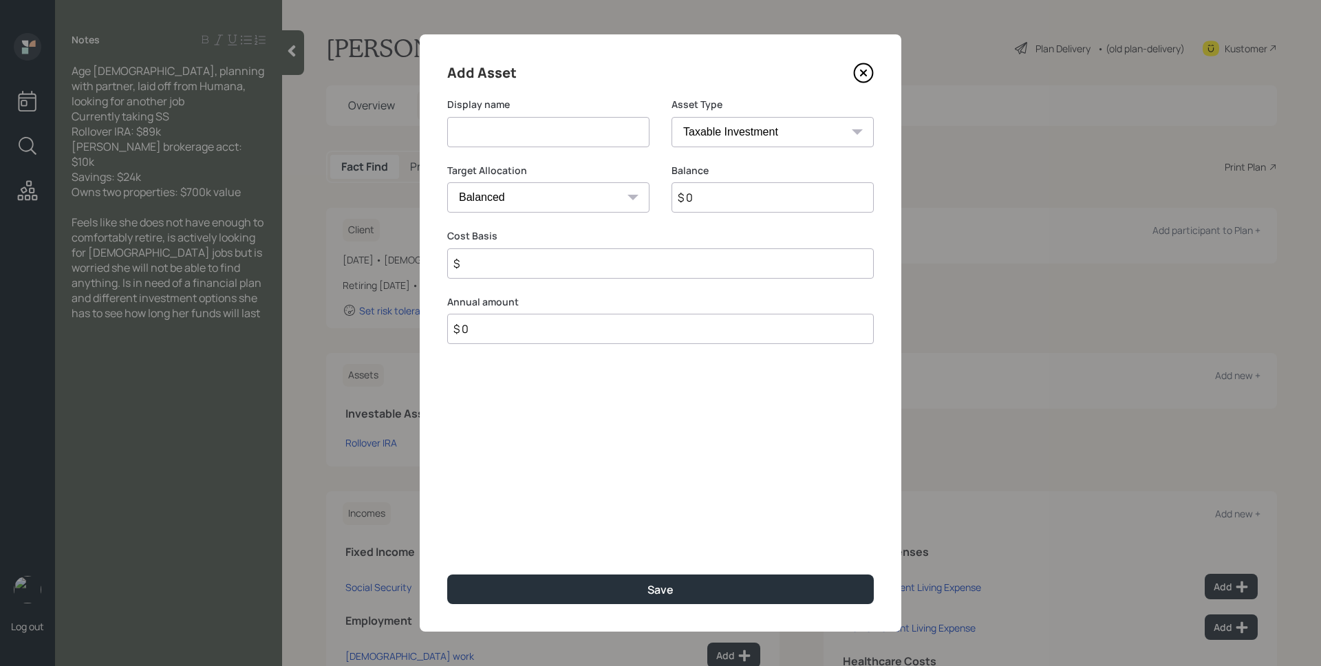
click at [541, 129] on input at bounding box center [548, 132] width 202 height 30
type input "[PERSON_NAME] Brokerage"
click at [728, 195] on input "$ 0" at bounding box center [772, 197] width 202 height 30
type input "$ 10,000"
type input "$ 0"
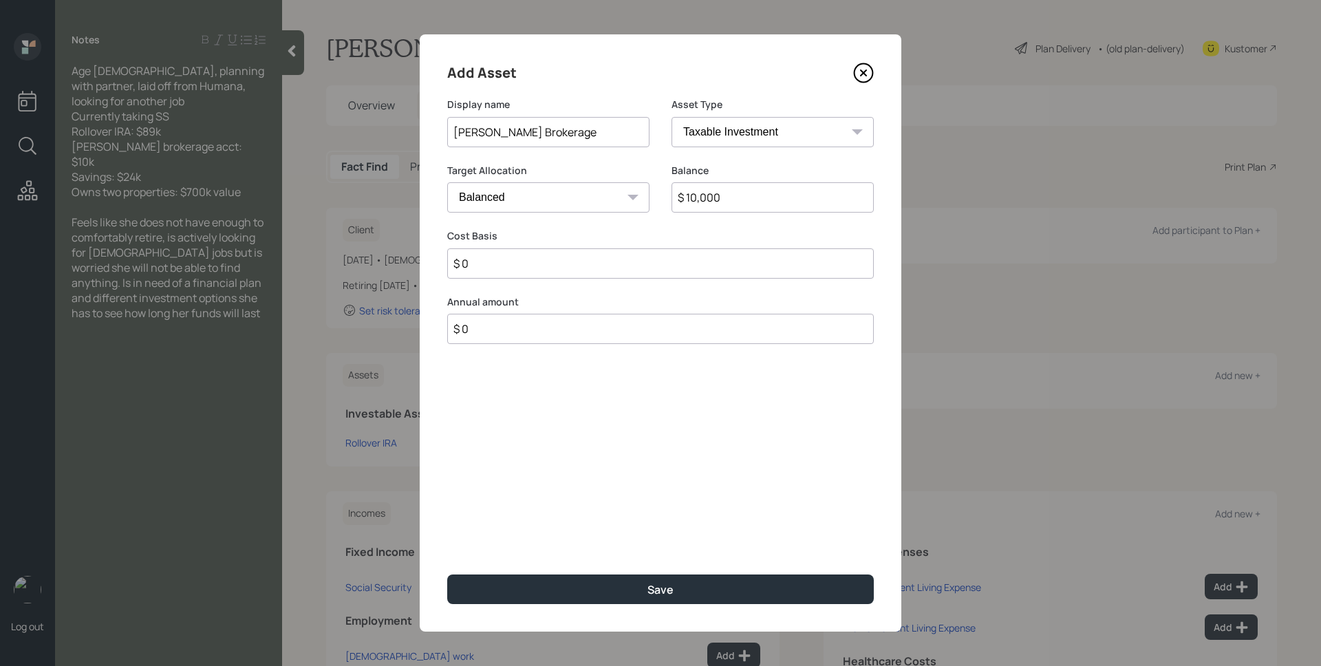
click at [447, 574] on button "Save" at bounding box center [660, 589] width 427 height 30
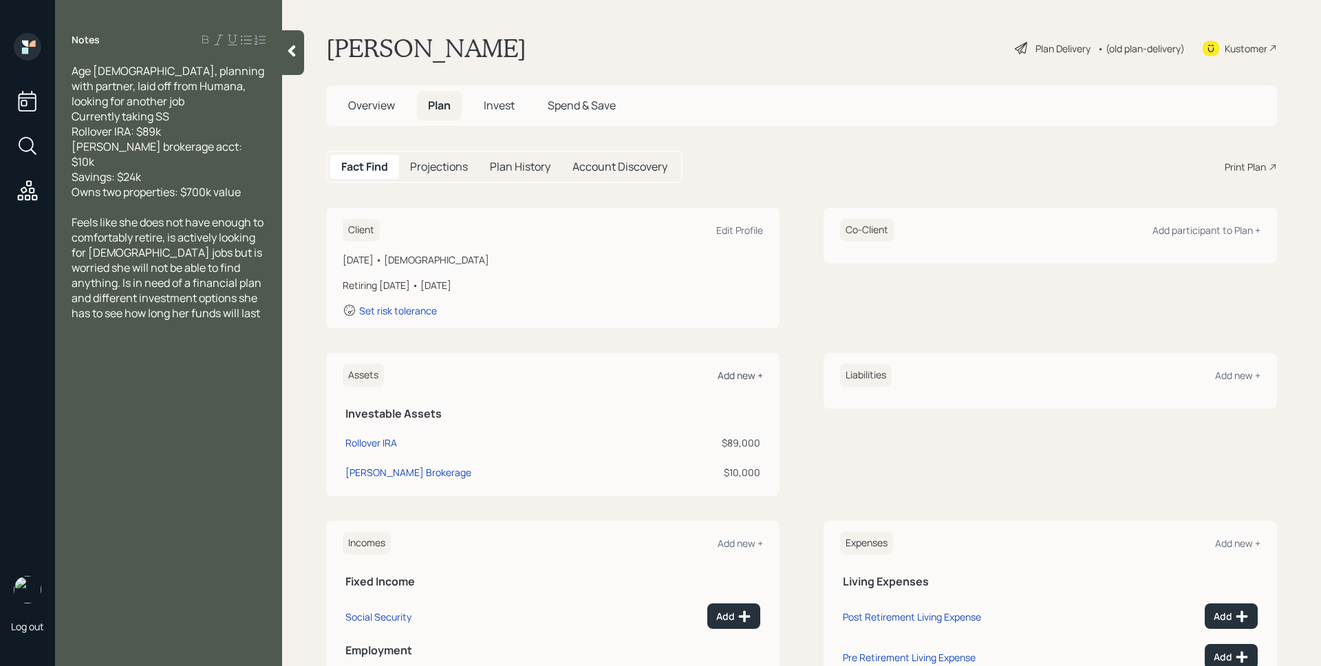
click at [747, 376] on div "Add new +" at bounding box center [740, 375] width 45 height 13
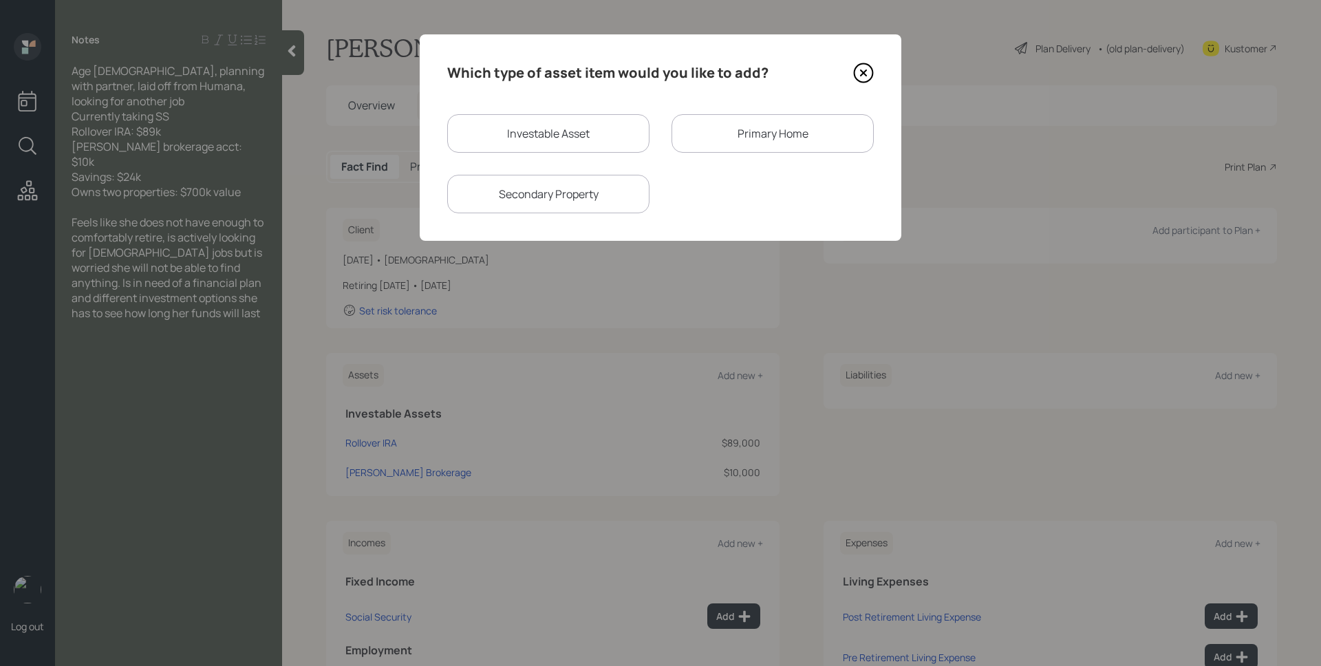
click at [605, 140] on div "Investable Asset" at bounding box center [548, 133] width 202 height 39
select select "taxable"
select select "balanced"
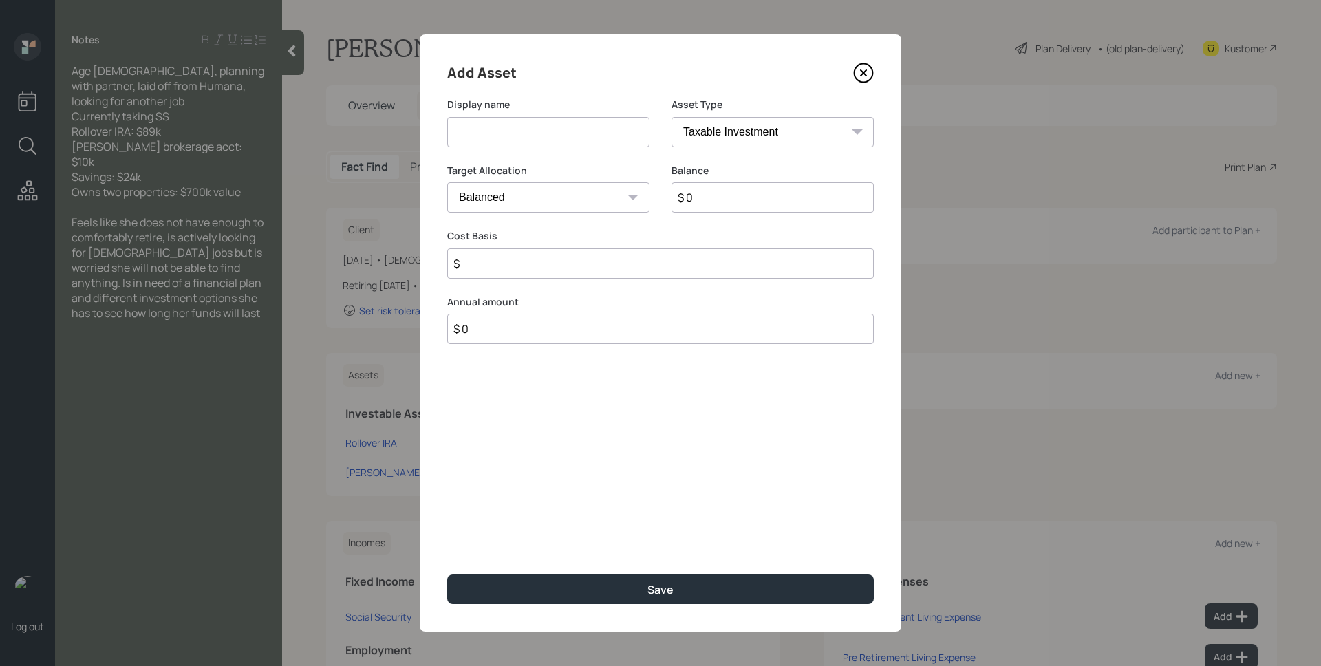
click at [605, 140] on input at bounding box center [548, 132] width 202 height 30
type input "Savings"
click at [775, 116] on div "Asset Type SEP [PERSON_NAME] IRA 401(k) [PERSON_NAME] 401(k) 403(b) [PERSON_NAM…" at bounding box center [772, 123] width 202 height 50
click at [780, 132] on select "SEP [PERSON_NAME] IRA 401(k) [PERSON_NAME] 401(k) 403(b) [PERSON_NAME] 403(b) 4…" at bounding box center [772, 132] width 202 height 30
select select "emergency_fund"
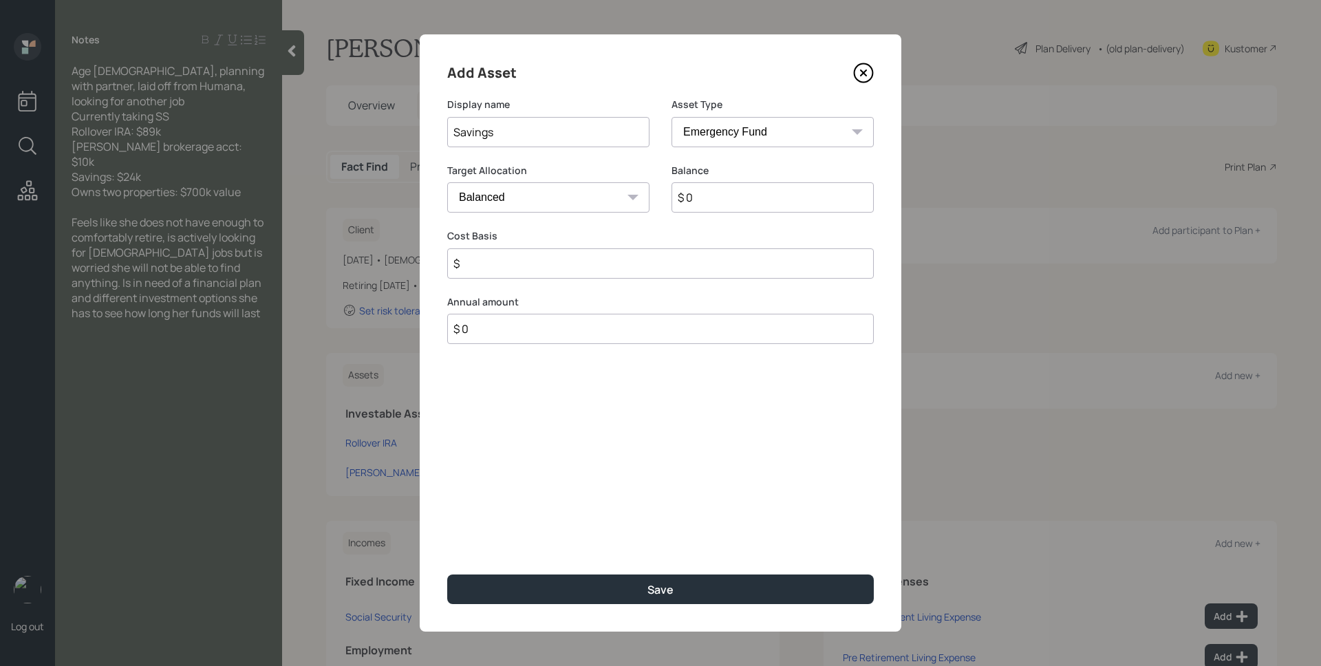
click at [671, 117] on select "SEP [PERSON_NAME] IRA 401(k) [PERSON_NAME] 401(k) 403(b) [PERSON_NAME] 403(b) 4…" at bounding box center [772, 132] width 202 height 30
click at [733, 206] on input "$ 0" at bounding box center [660, 197] width 427 height 30
type input "$ 24,000"
click at [447, 574] on button "Save" at bounding box center [660, 589] width 427 height 30
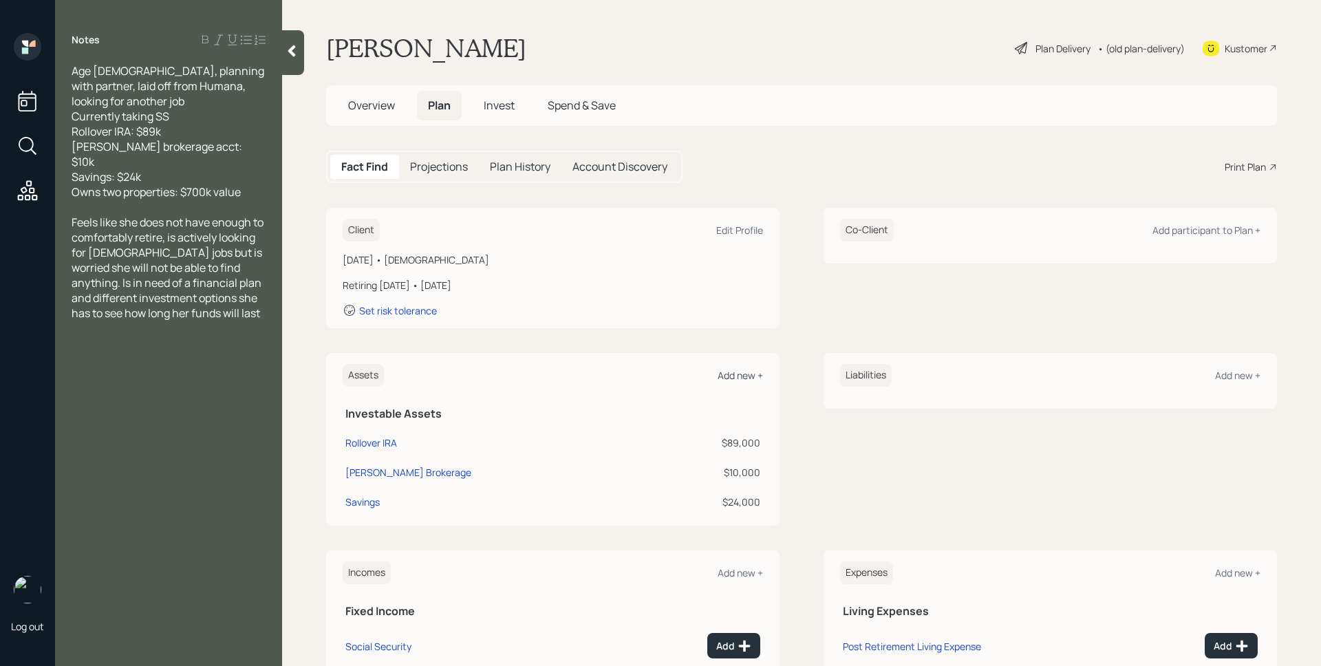
click at [743, 375] on div "Add new +" at bounding box center [740, 375] width 45 height 13
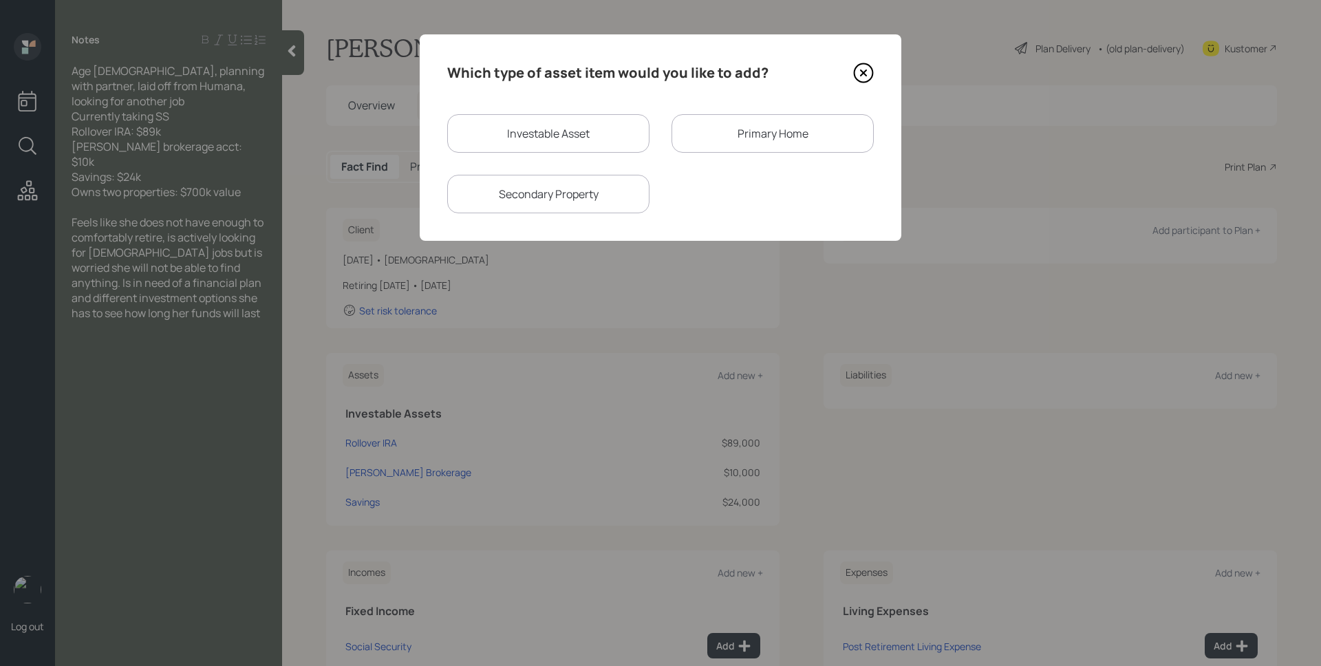
click at [710, 140] on div "Primary Home" at bounding box center [772, 133] width 202 height 39
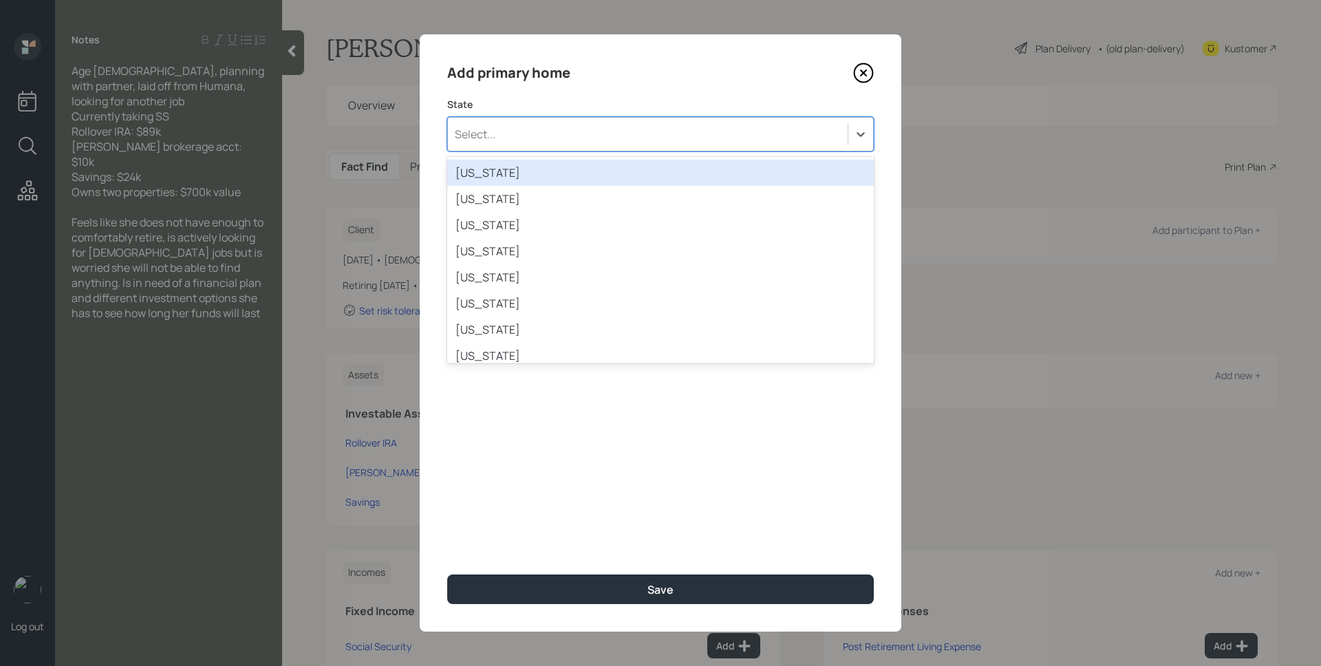
click at [621, 136] on div "Select..." at bounding box center [648, 133] width 400 height 23
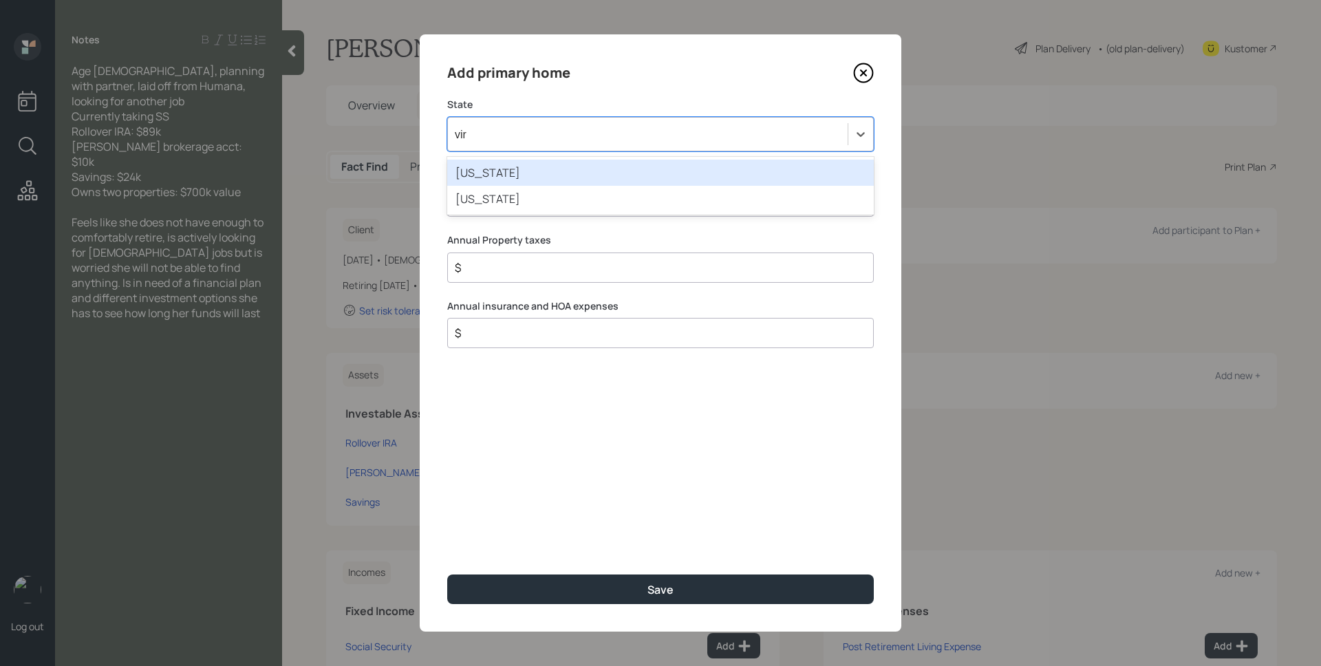
type input "virg"
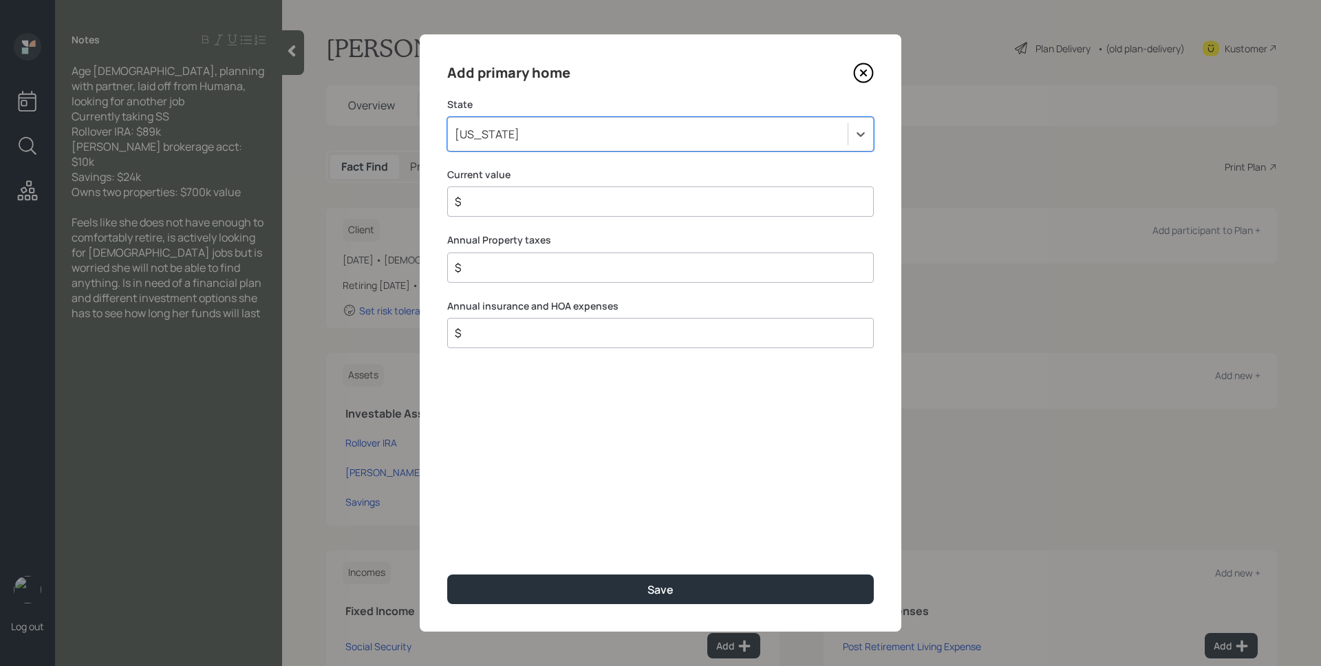
click at [601, 196] on input "$" at bounding box center [654, 201] width 403 height 17
type input "$ 0"
click at [447, 574] on button "Save" at bounding box center [660, 589] width 427 height 30
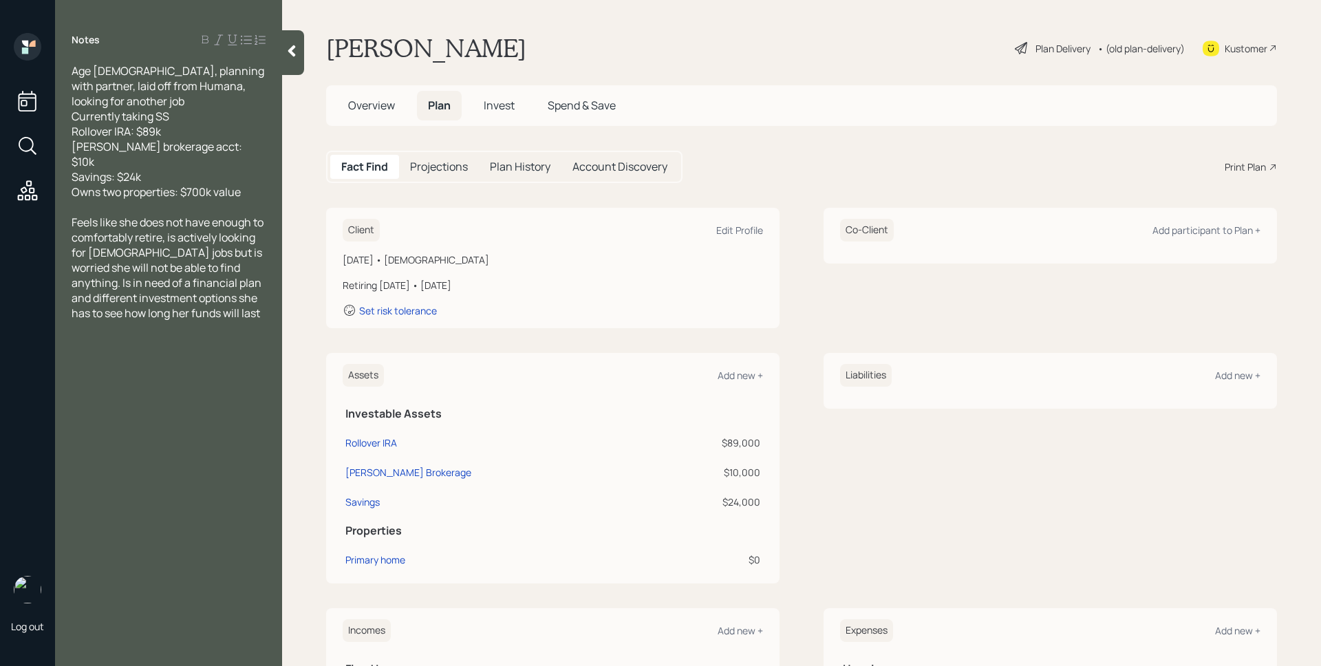
click at [737, 383] on div "Assets Add new +" at bounding box center [553, 375] width 420 height 23
click at [741, 376] on div "Add new +" at bounding box center [740, 375] width 45 height 13
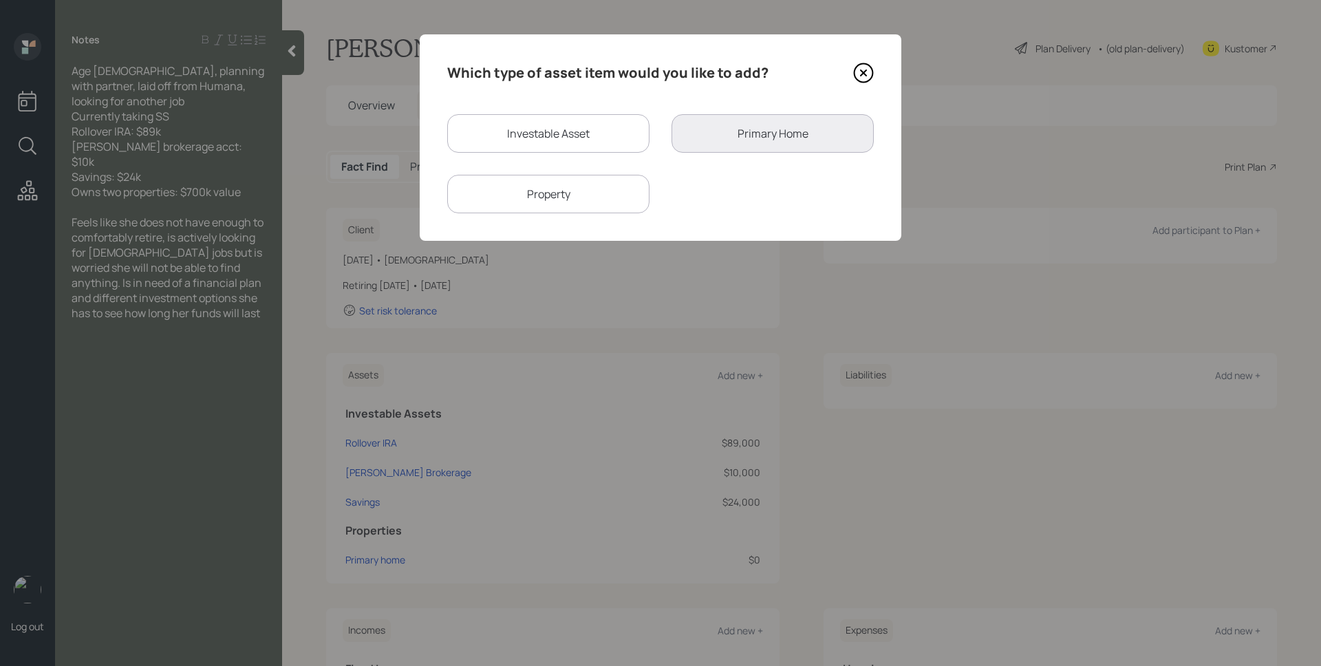
click at [603, 177] on div "Property" at bounding box center [548, 194] width 202 height 39
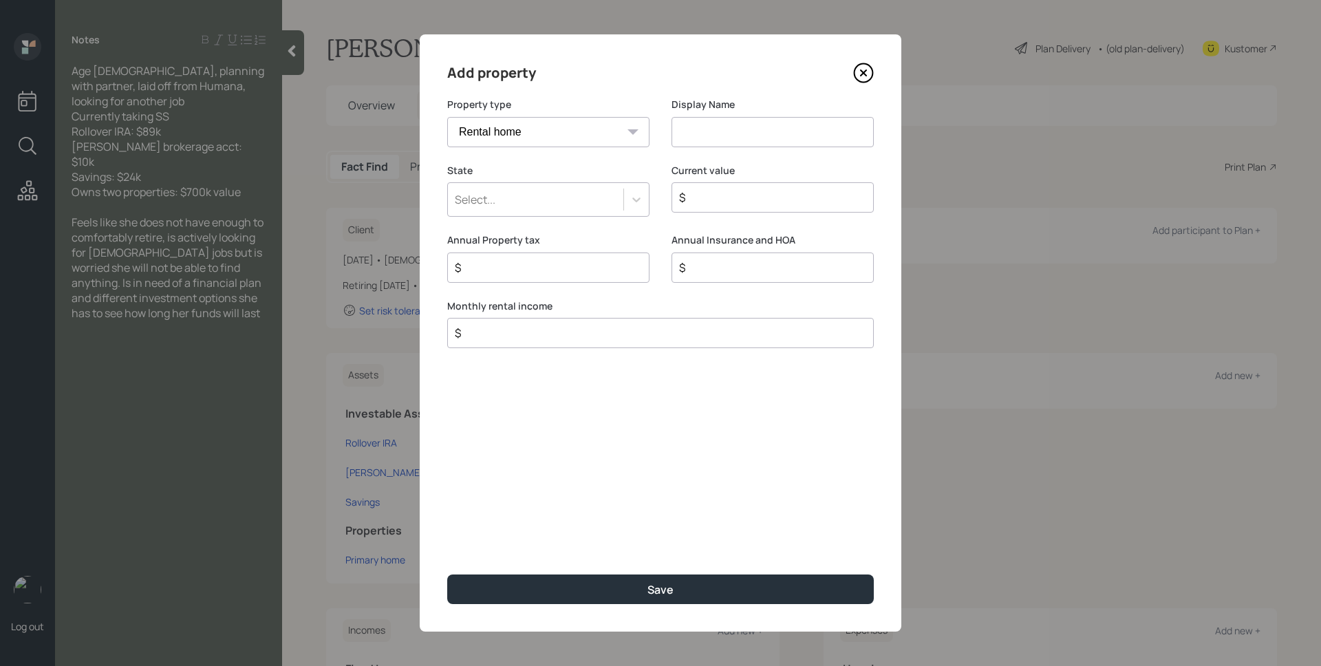
click at [572, 133] on select "Vacation home Rental home" at bounding box center [548, 132] width 202 height 30
select select "vacation_property"
click at [447, 117] on select "Vacation home Rental home" at bounding box center [548, 132] width 202 height 30
click at [740, 136] on input at bounding box center [772, 132] width 202 height 30
type input "Second Home"
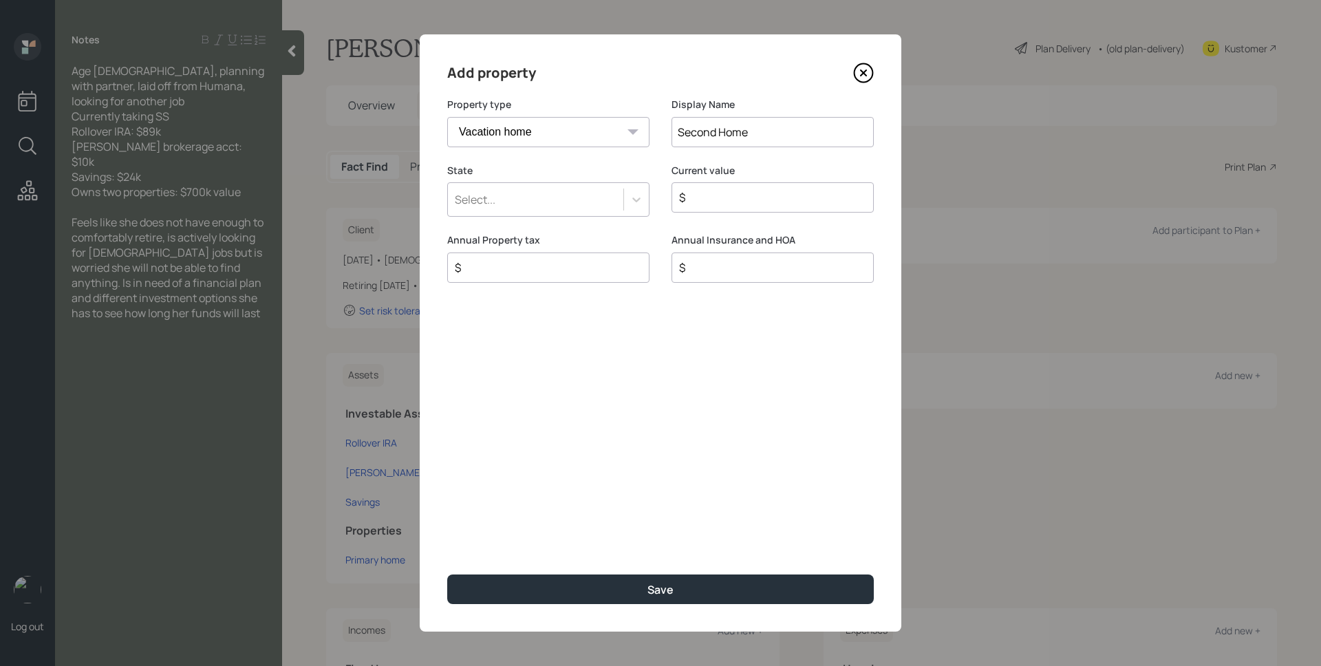
click at [579, 199] on div "Select..." at bounding box center [535, 199] width 175 height 23
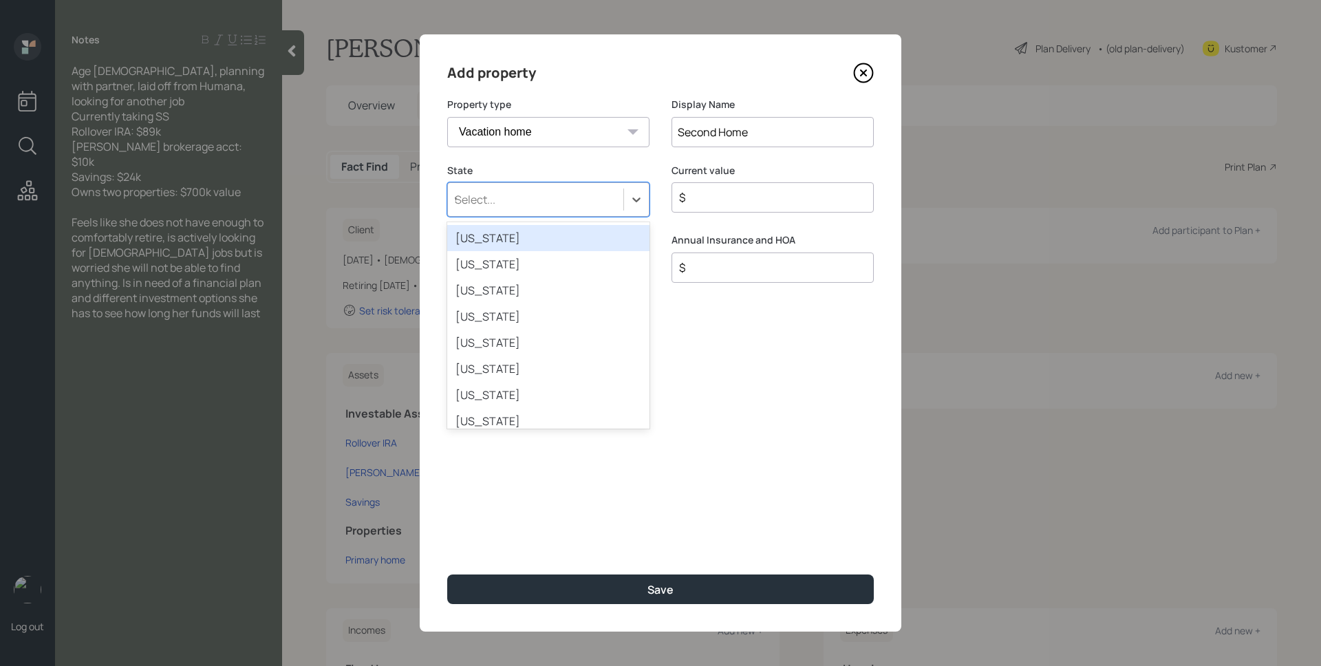
type input "vi"
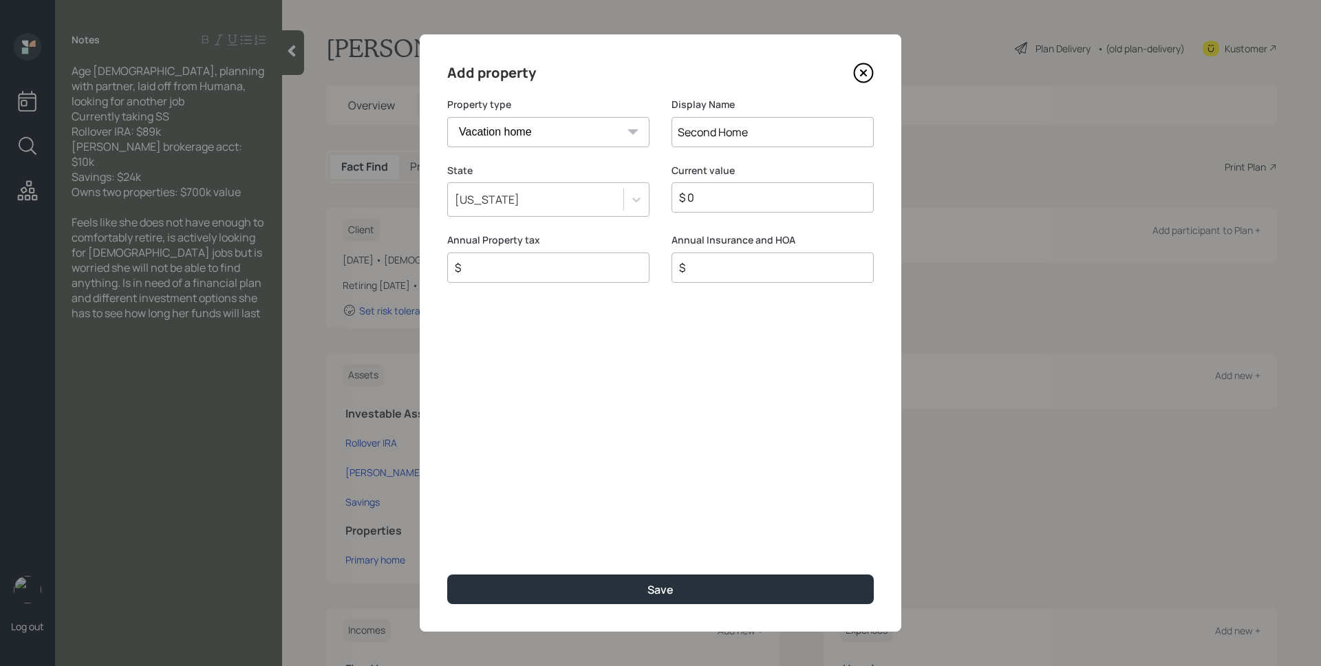
type input "$ 0"
click at [447, 574] on button "Save" at bounding box center [660, 589] width 427 height 30
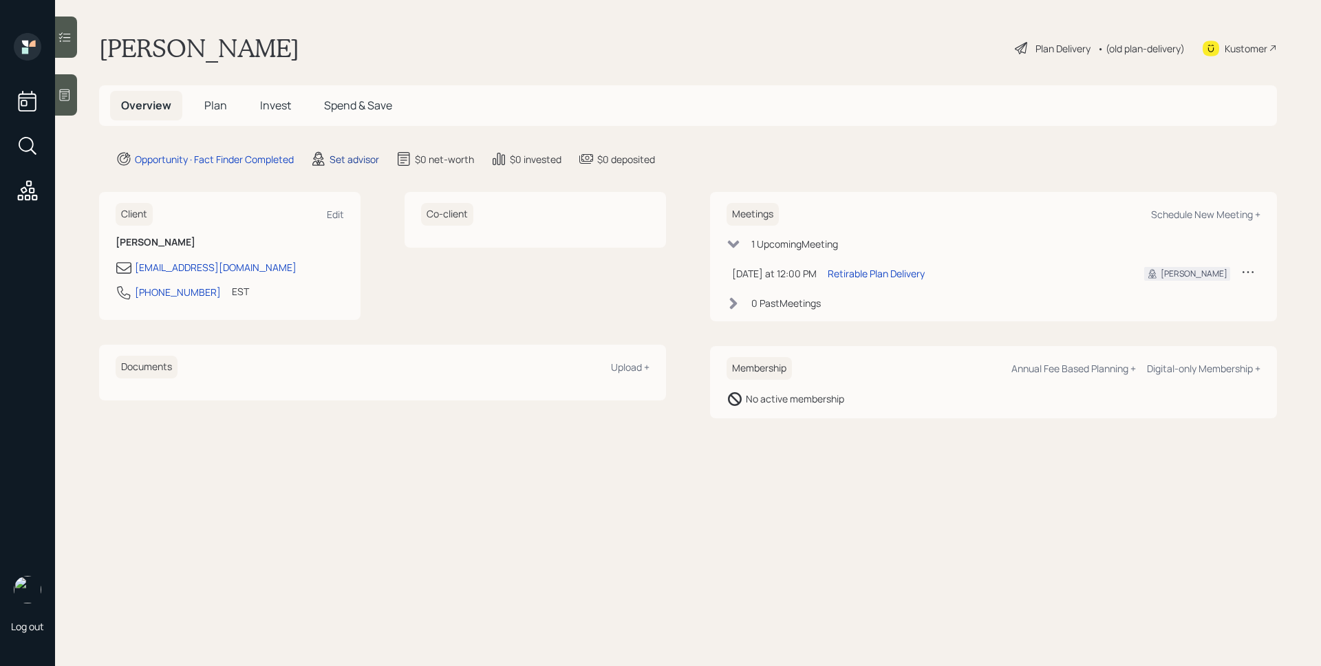
click at [369, 159] on div "Set advisor" at bounding box center [355, 159] width 50 height 14
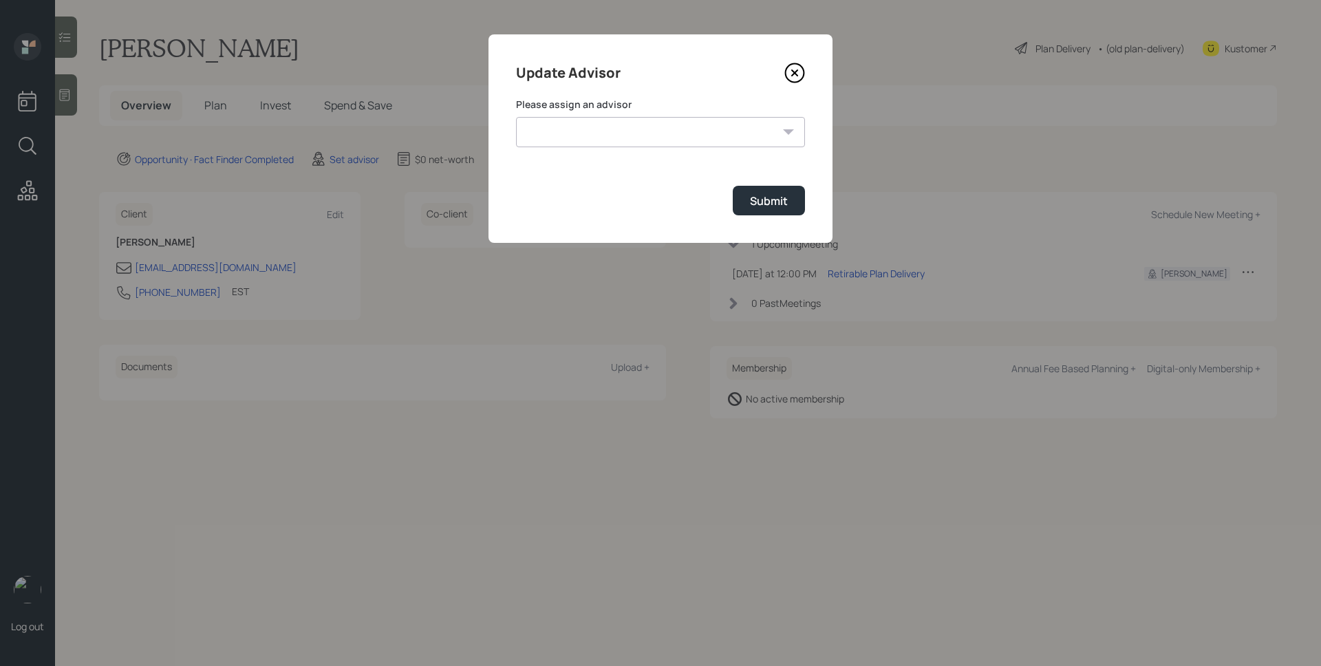
click at [662, 136] on select "[PERSON_NAME] [PERSON_NAME] [PERSON_NAME] End [PERSON_NAME] [PERSON_NAME] [PERS…" at bounding box center [660, 132] width 289 height 30
